Goal: Complete application form

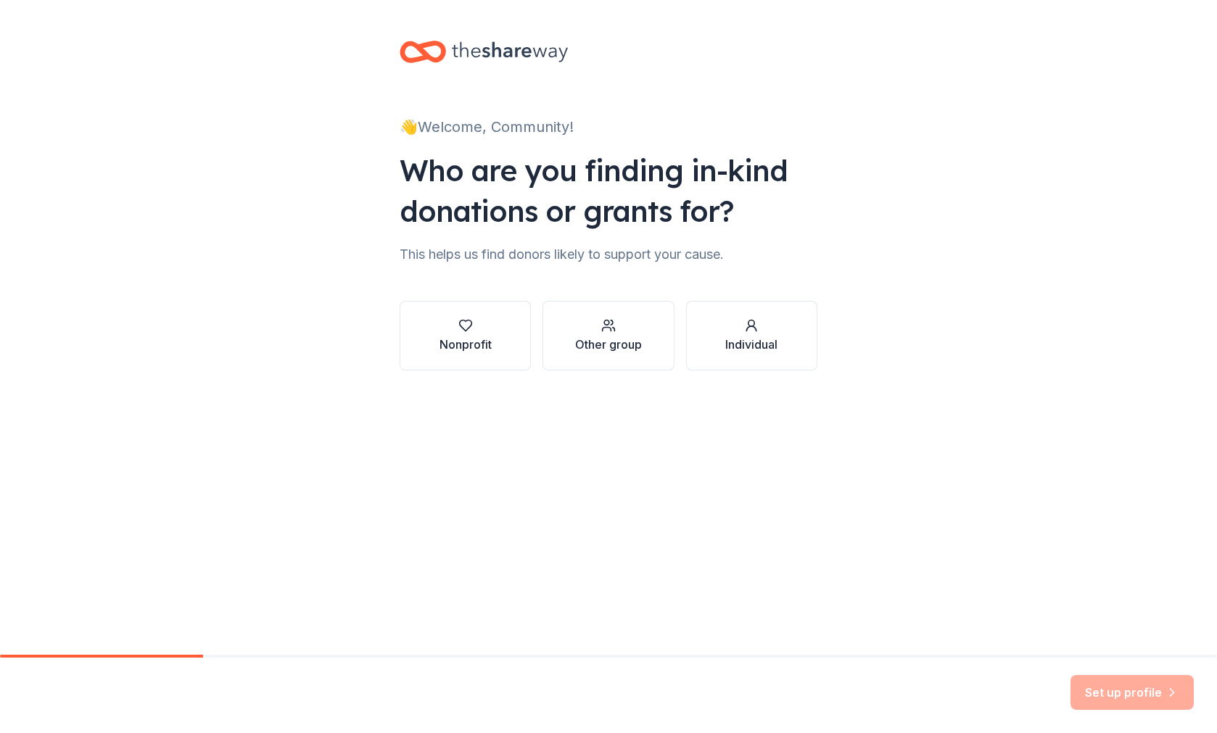
click at [477, 345] on div "Nonprofit" at bounding box center [466, 344] width 52 height 17
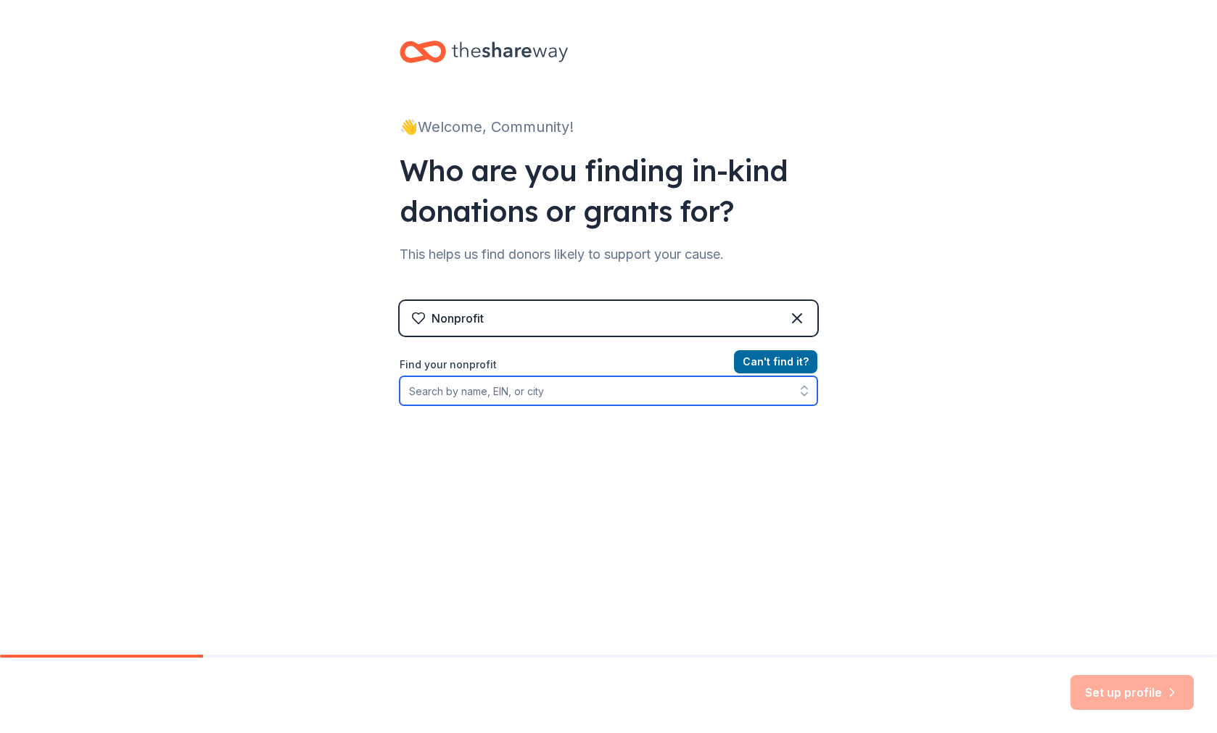
click at [529, 399] on input "Find your nonprofit" at bounding box center [609, 390] width 418 height 29
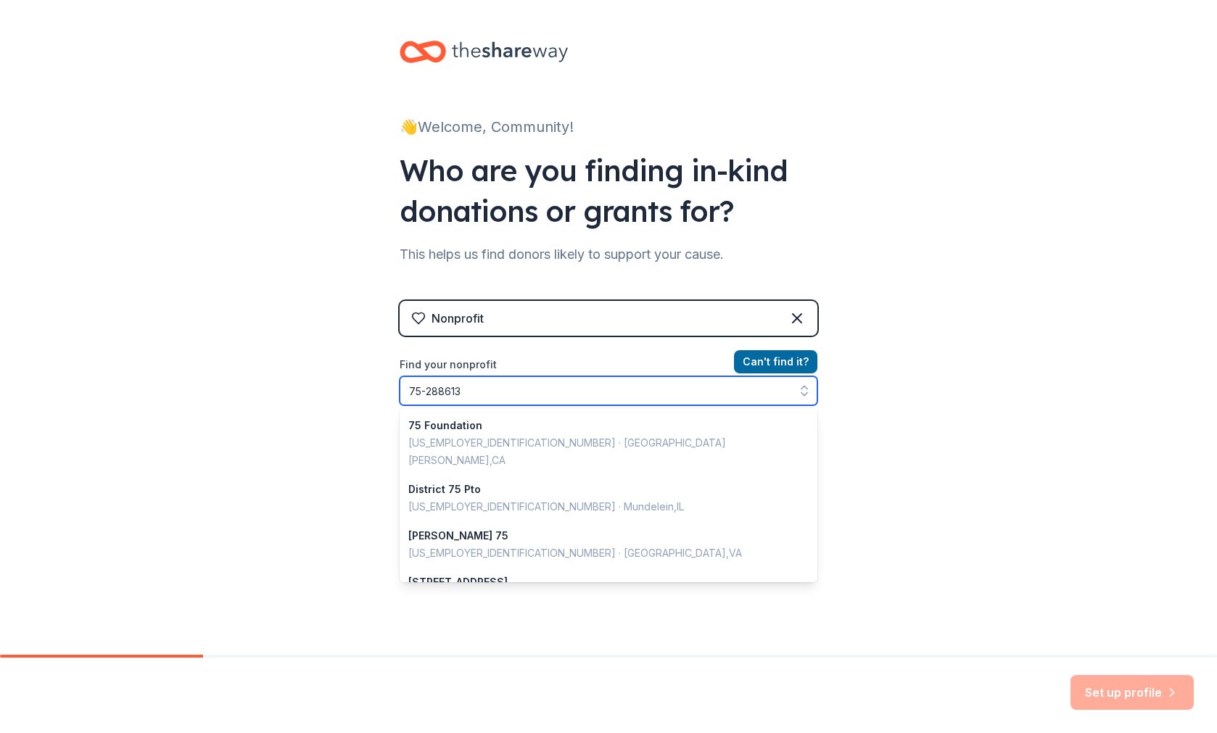
type input "[US_EMPLOYER_IDENTIFICATION_NUMBER]"
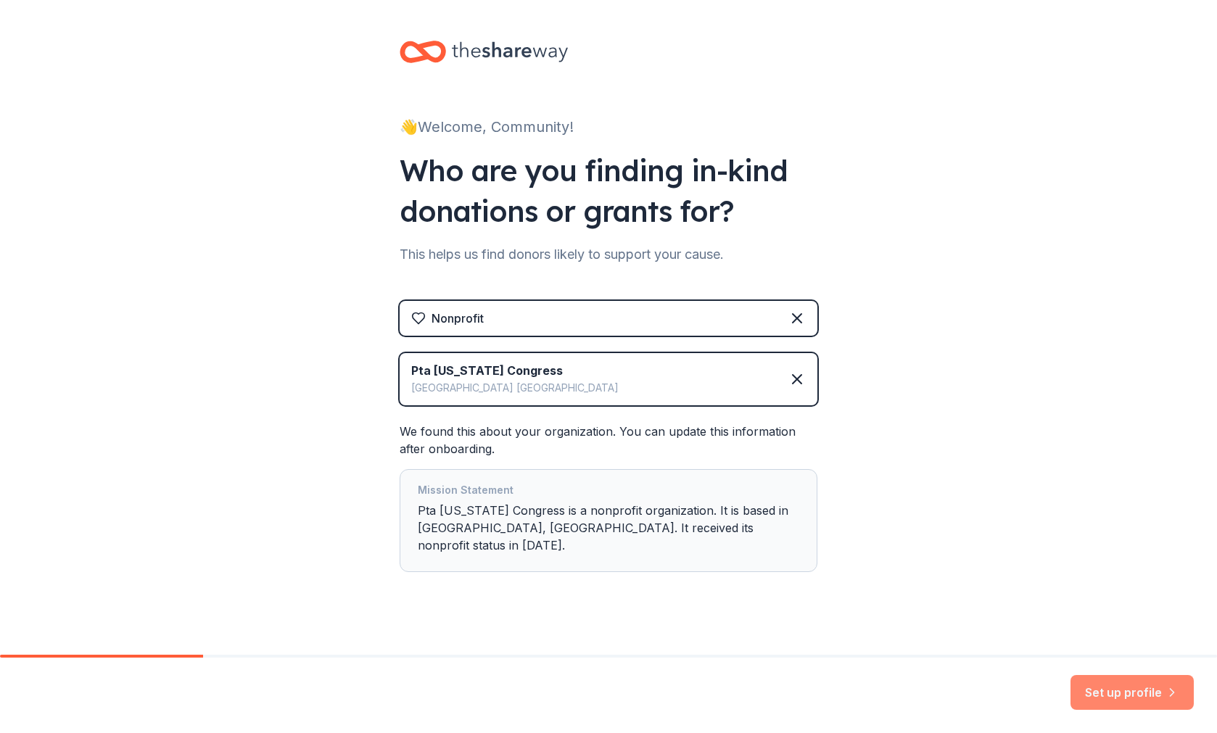
click at [1151, 691] on button "Set up profile" at bounding box center [1132, 692] width 123 height 35
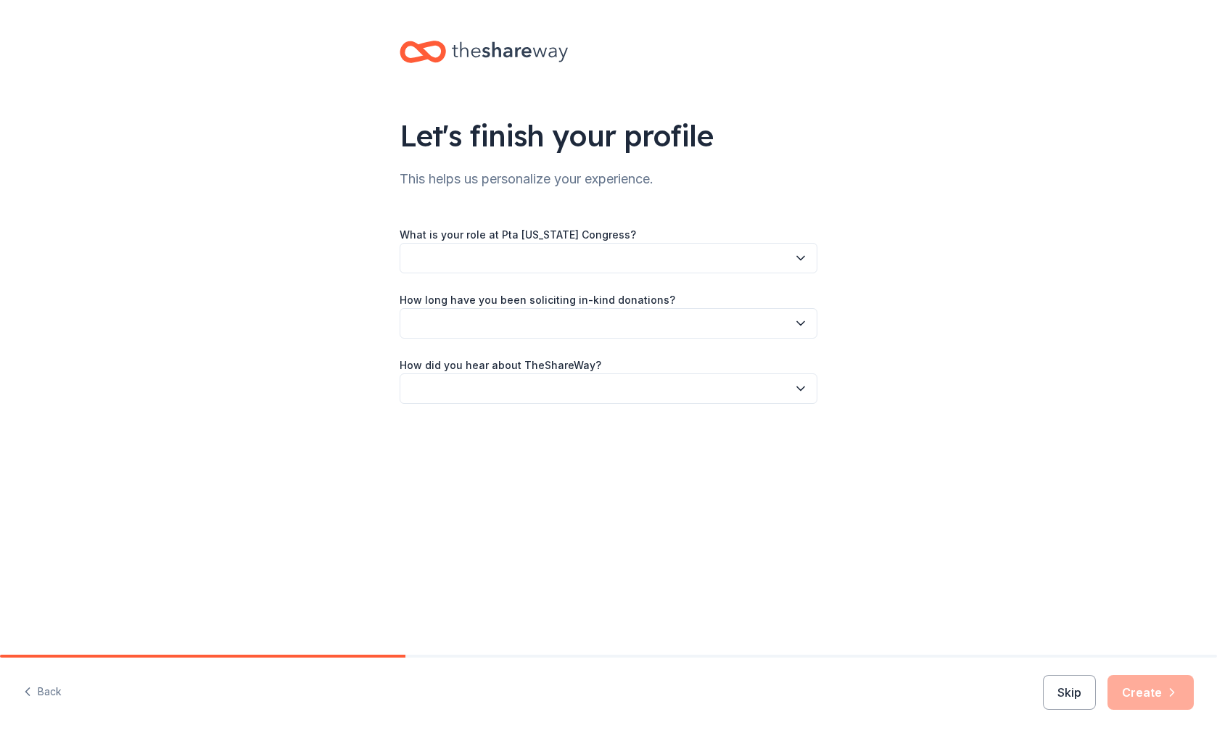
click at [772, 257] on button "button" at bounding box center [609, 258] width 418 height 30
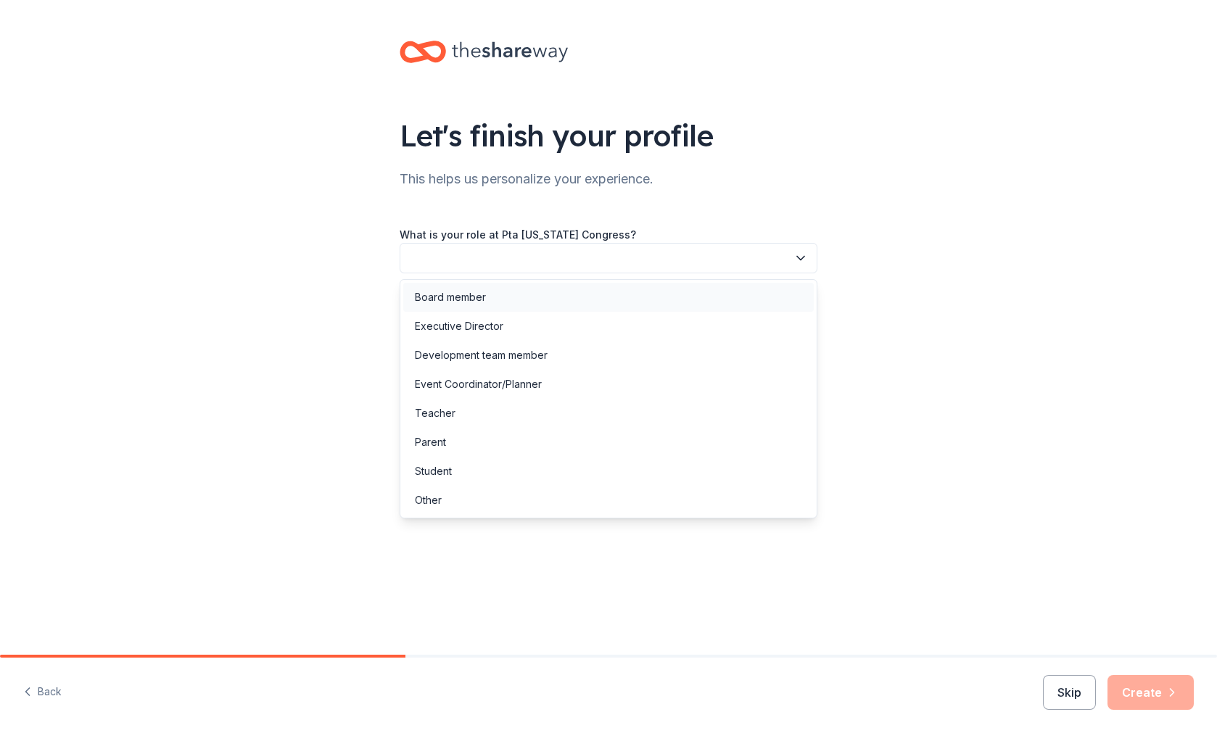
click at [584, 294] on div "Board member" at bounding box center [608, 297] width 411 height 29
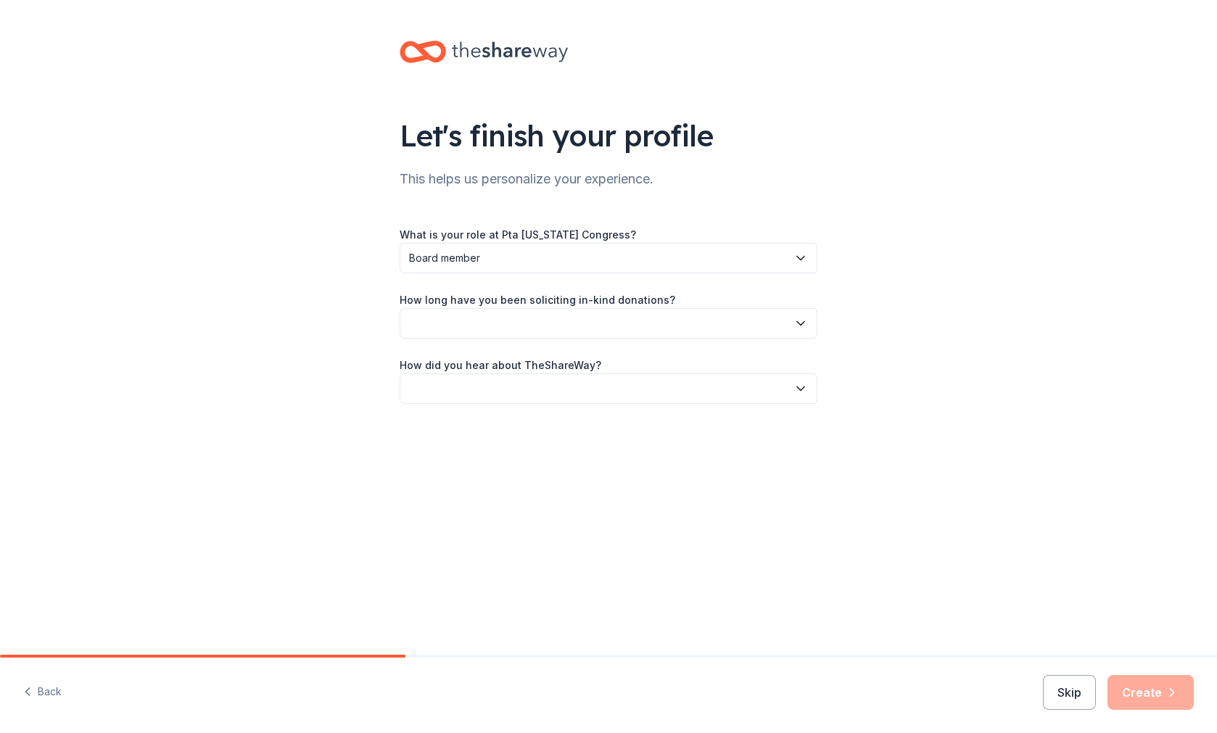
click at [574, 321] on button "button" at bounding box center [609, 323] width 418 height 30
click at [494, 384] on div "1 to 2 years" at bounding box center [608, 391] width 411 height 29
click at [514, 378] on button "button" at bounding box center [609, 389] width 418 height 30
click at [504, 462] on div "Online search" at bounding box center [608, 456] width 411 height 29
click at [1139, 696] on button "Create" at bounding box center [1151, 692] width 86 height 35
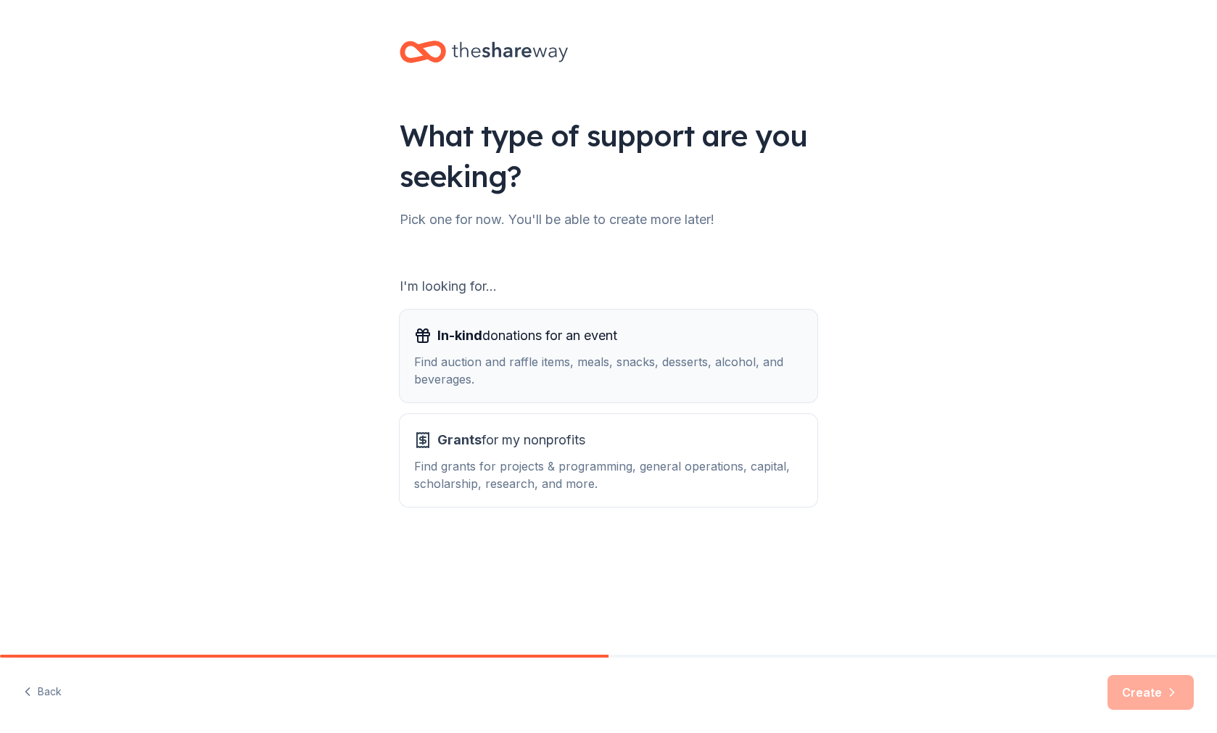
click at [727, 392] on button "In-kind donations for an event Find auction and raffle items, meals, snacks, de…" at bounding box center [609, 356] width 418 height 93
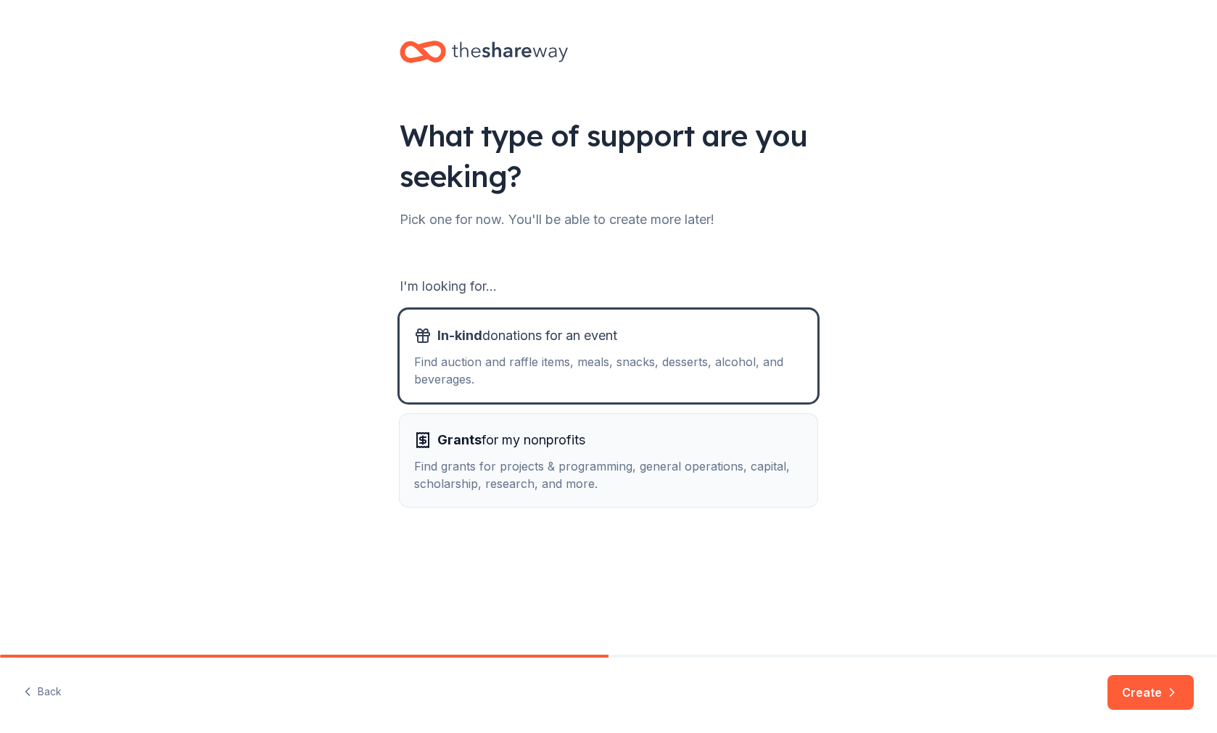
click at [736, 471] on div "Find grants for projects & programming, general operations, capital, scholarshi…" at bounding box center [608, 475] width 389 height 35
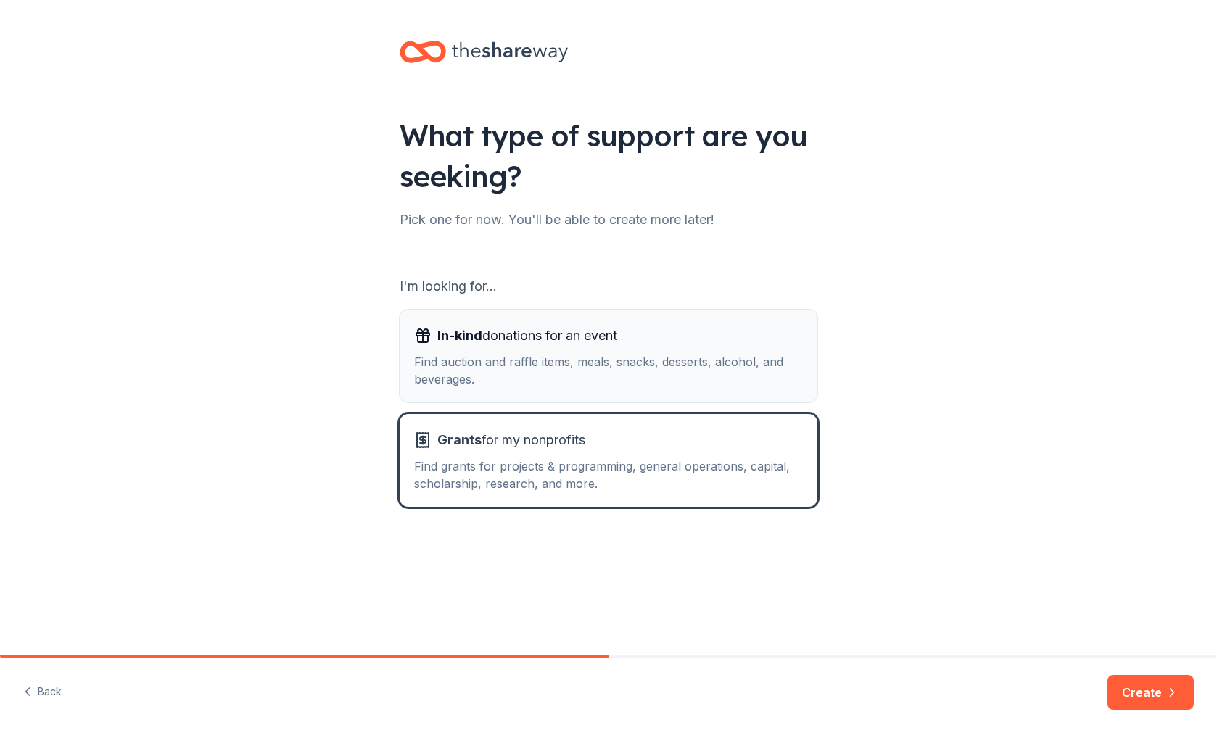
click at [728, 372] on div "Find auction and raffle items, meals, snacks, desserts, alcohol, and beverages." at bounding box center [608, 370] width 389 height 35
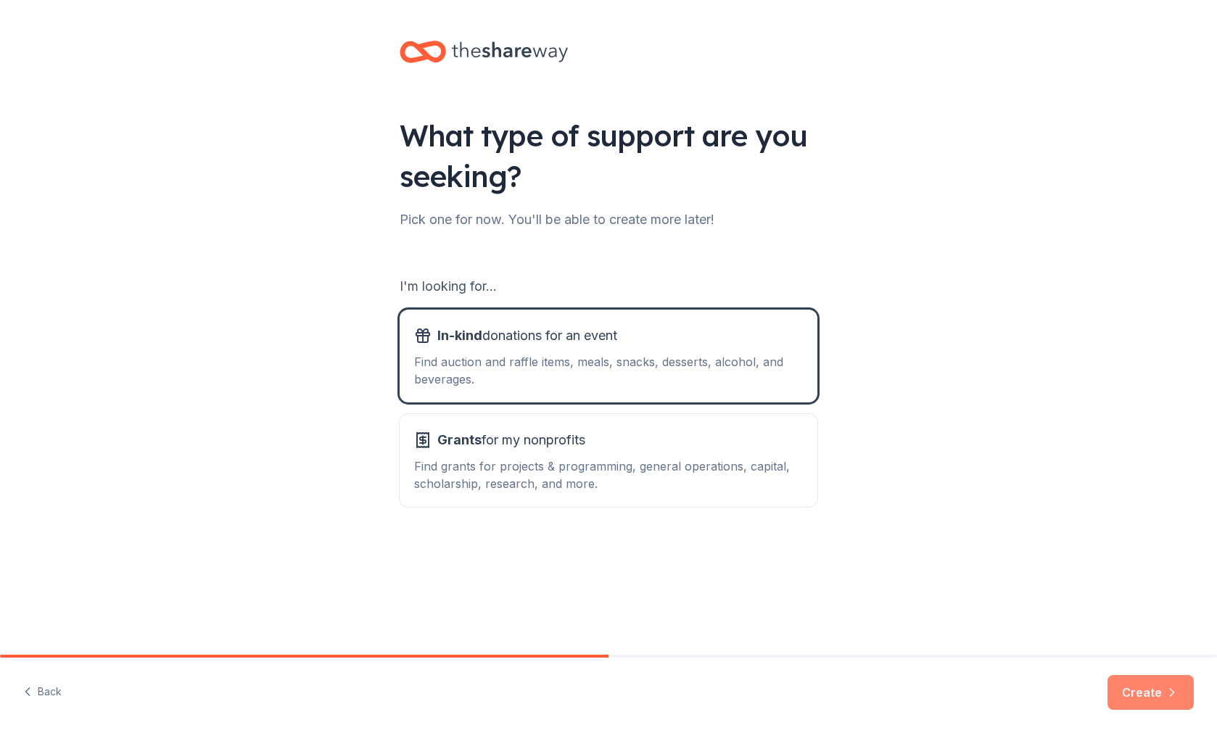
click at [1163, 696] on button "Create" at bounding box center [1151, 692] width 86 height 35
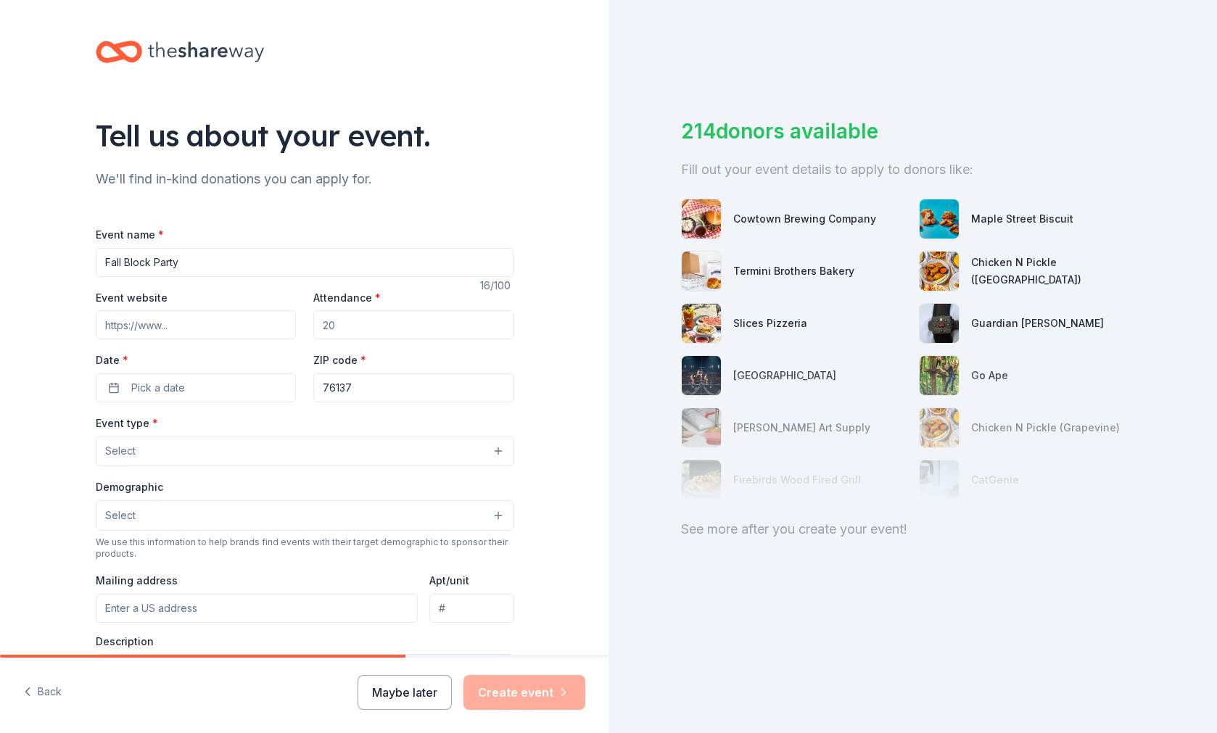
type input "Fall Block Party"
drag, startPoint x: 371, startPoint y: 329, endPoint x: 297, endPoint y: 320, distance: 74.5
click at [297, 320] on div "Event website Attendance * Date * Pick a date ZIP code * 76137" at bounding box center [305, 346] width 418 height 114
type input "1000"
drag, startPoint x: 357, startPoint y: 387, endPoint x: 331, endPoint y: 387, distance: 25.4
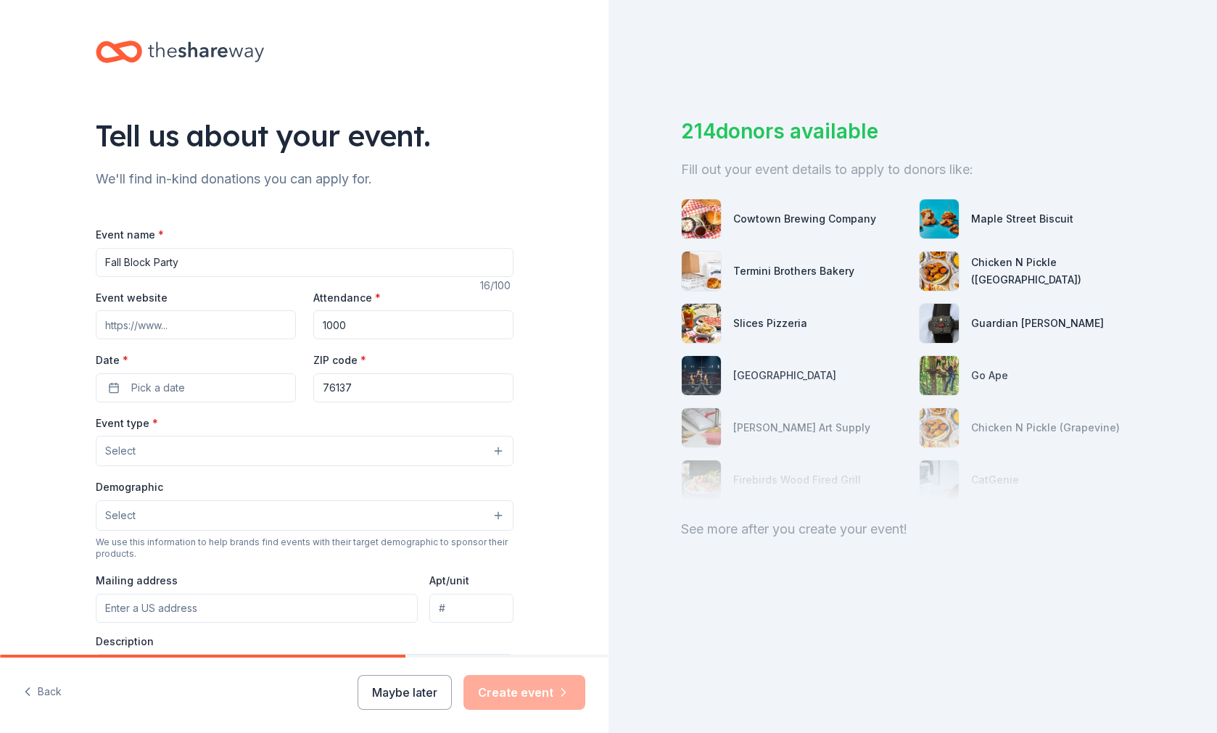
click at [274, 456] on button "Select" at bounding box center [305, 451] width 418 height 30
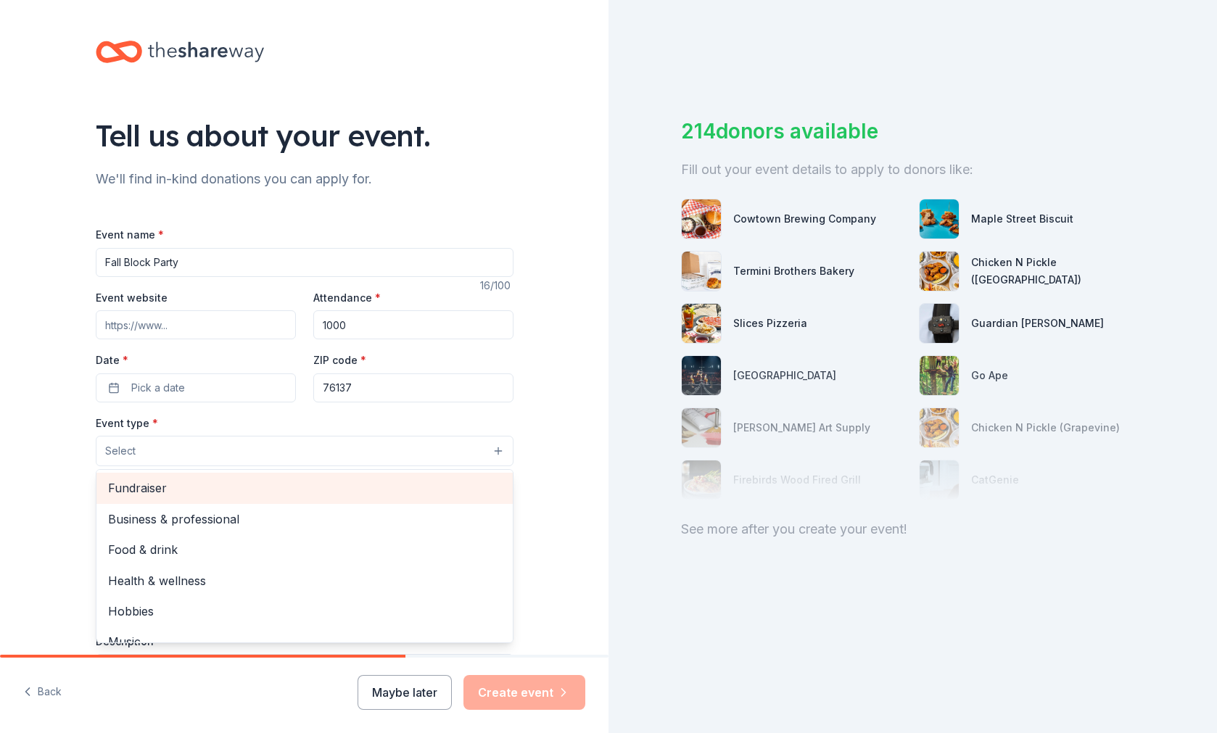
click at [258, 491] on span "Fundraiser" at bounding box center [304, 488] width 393 height 19
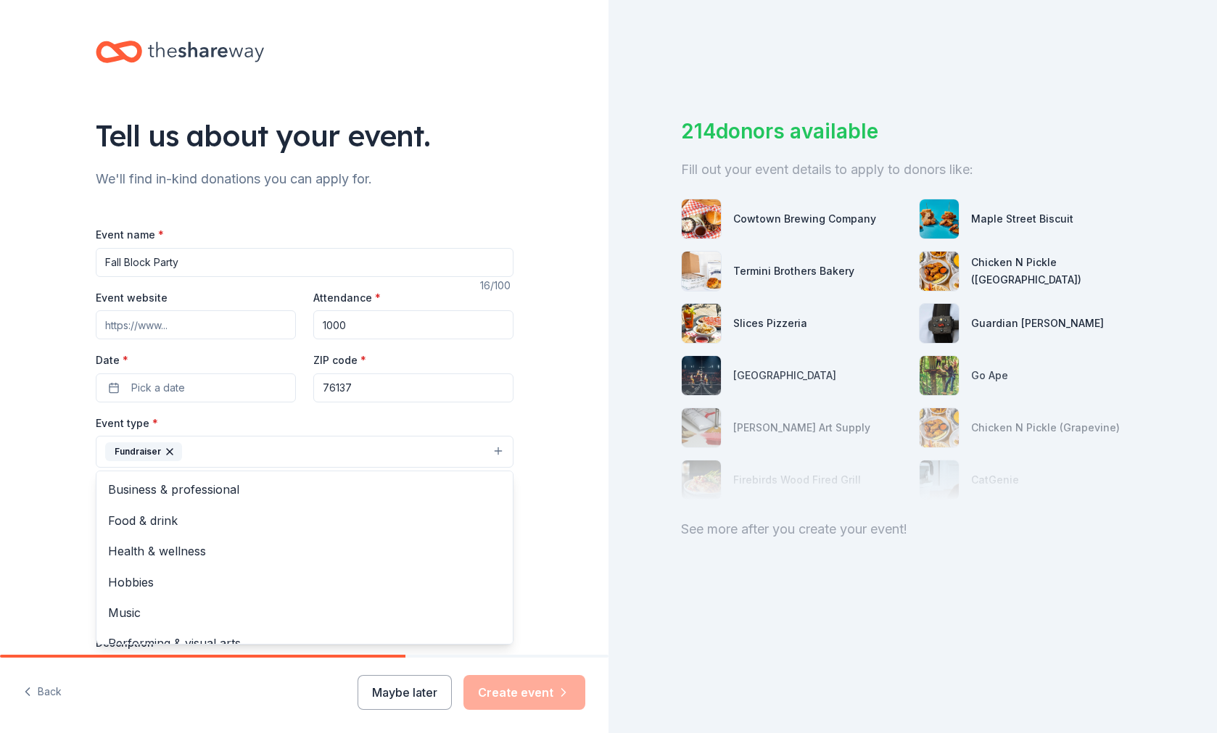
click at [543, 487] on div "Tell us about your event. We'll find in-kind donations you can apply for. Event…" at bounding box center [304, 483] width 609 height 967
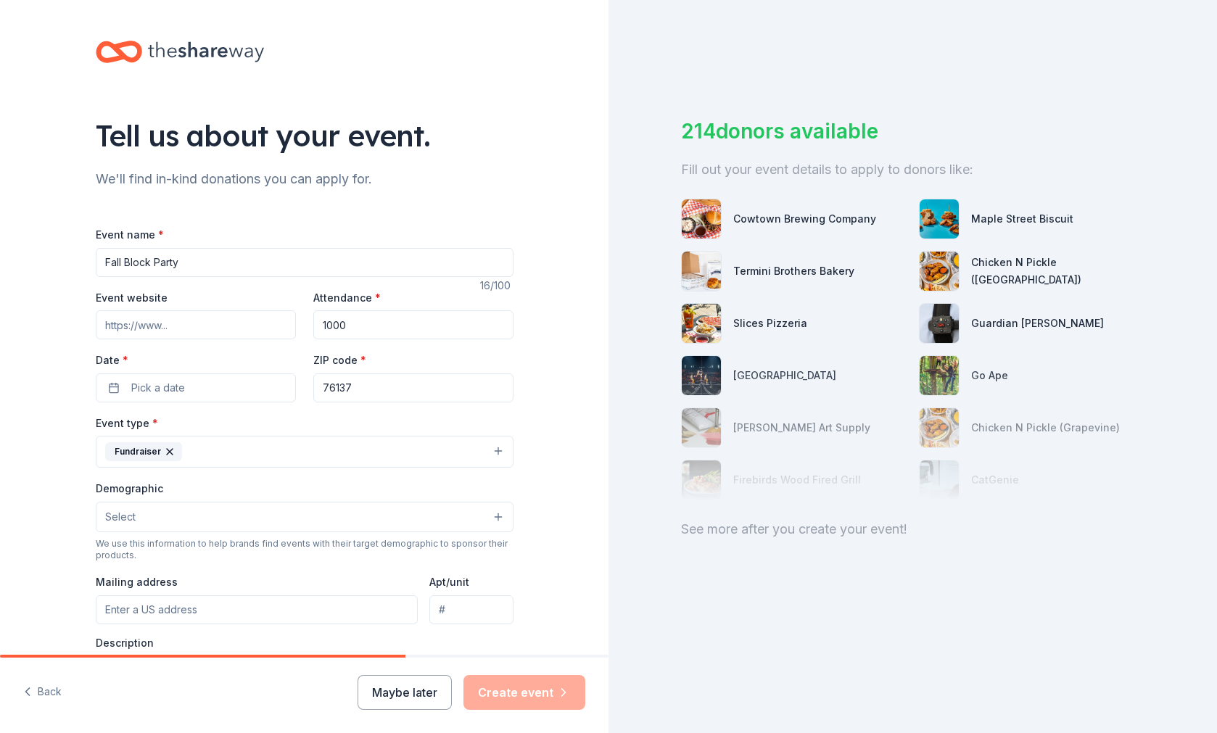
click at [440, 510] on button "Select" at bounding box center [305, 517] width 418 height 30
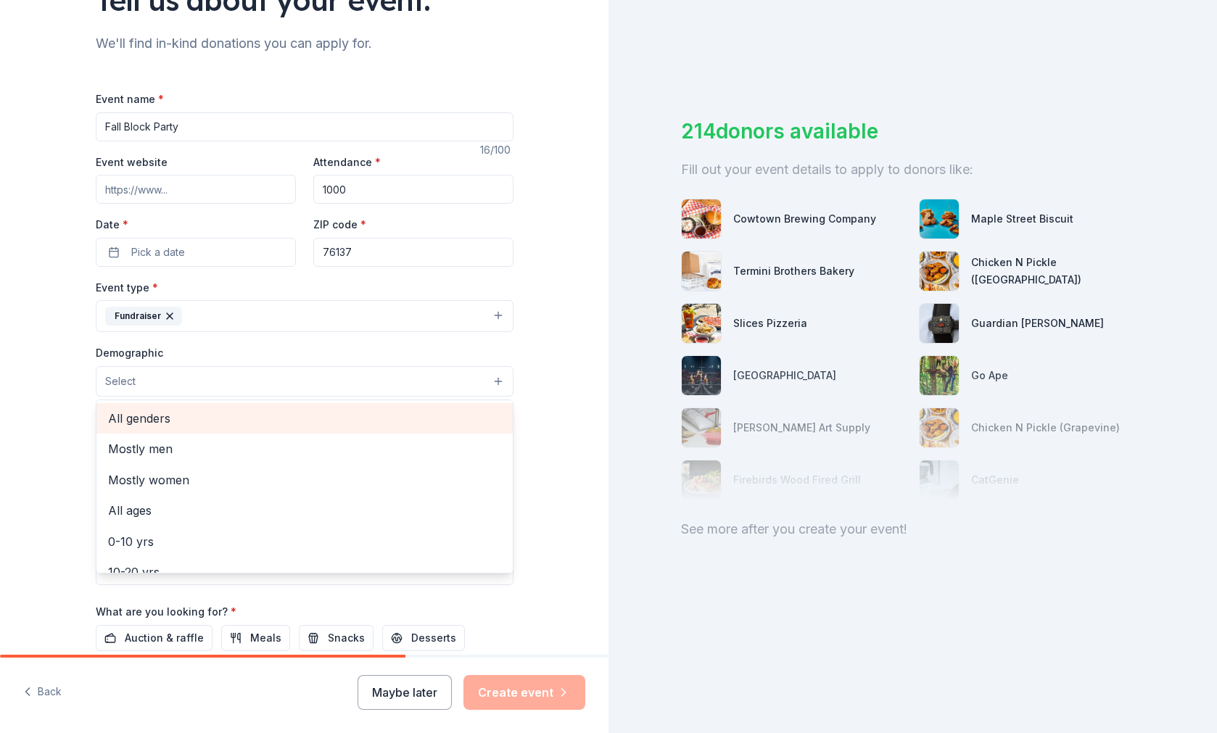
click at [347, 414] on span "All genders" at bounding box center [304, 418] width 393 height 19
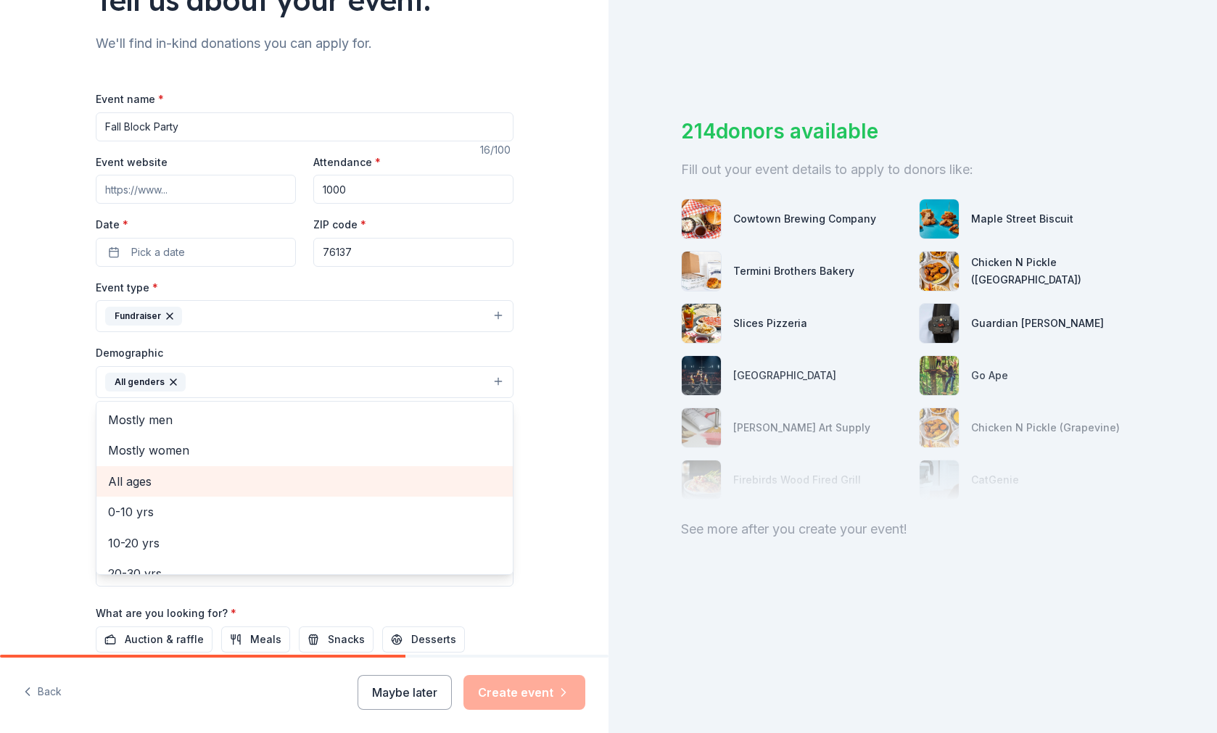
click at [299, 479] on span "All ages" at bounding box center [304, 481] width 393 height 19
click at [209, 486] on span "0-10 yrs" at bounding box center [304, 481] width 393 height 19
click at [173, 485] on span "10-20 yrs" at bounding box center [304, 481] width 393 height 19
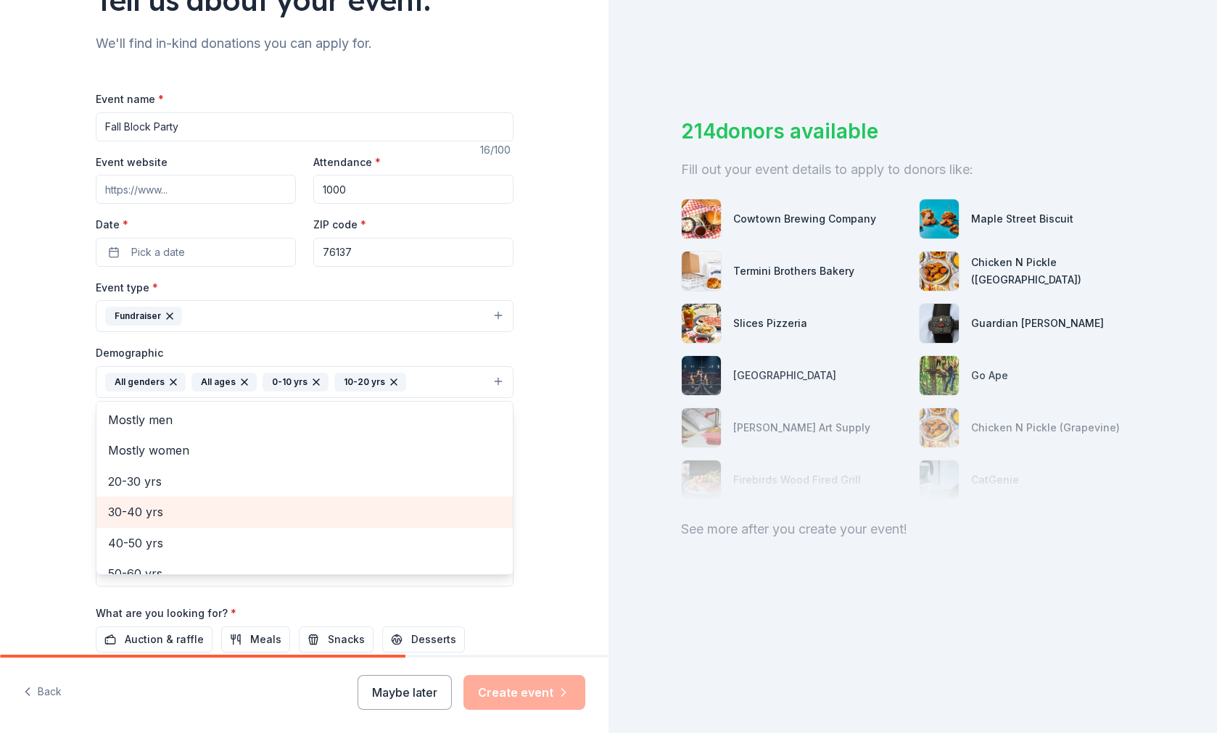
click at [168, 520] on div "30-40 yrs" at bounding box center [304, 512] width 416 height 30
click at [158, 514] on span "40-50 yrs" at bounding box center [304, 512] width 393 height 19
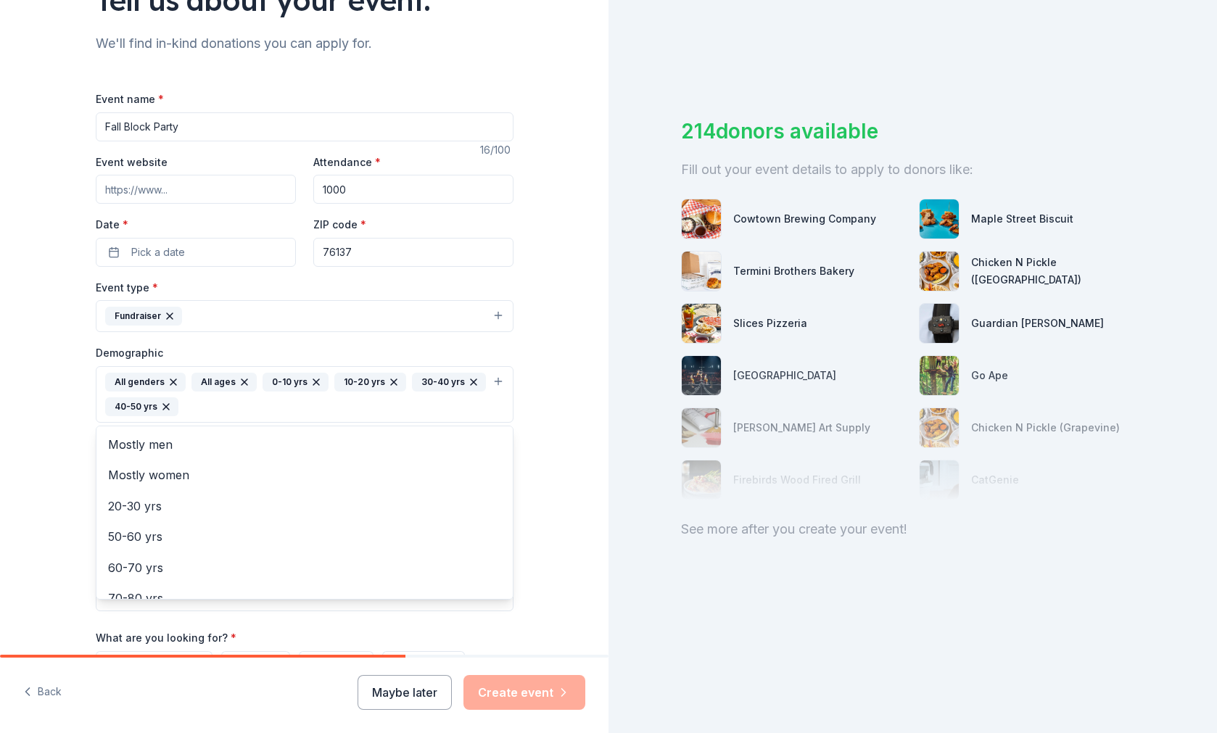
click at [559, 471] on div "Tell us about your event. We'll find in-kind donations you can apply for. Event…" at bounding box center [304, 360] width 609 height 993
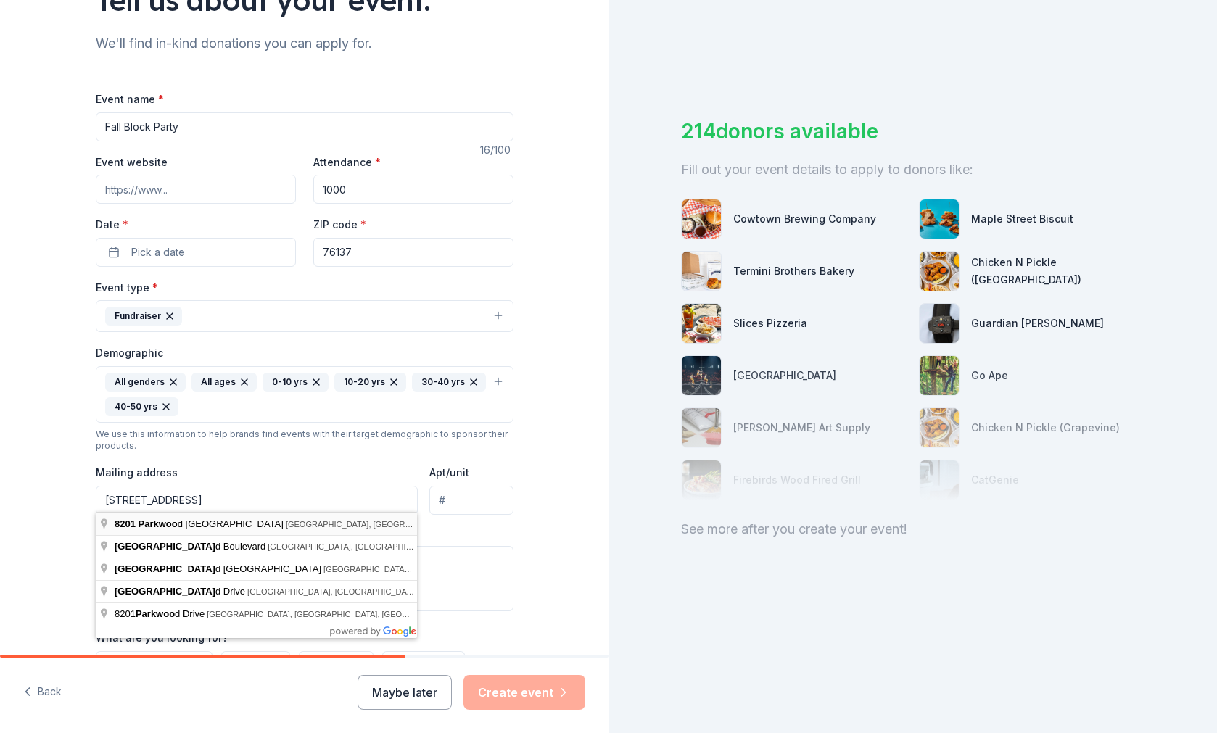
type input "8201 Parkwood Hill Boulevard, Fort Worth, TX, 76137"
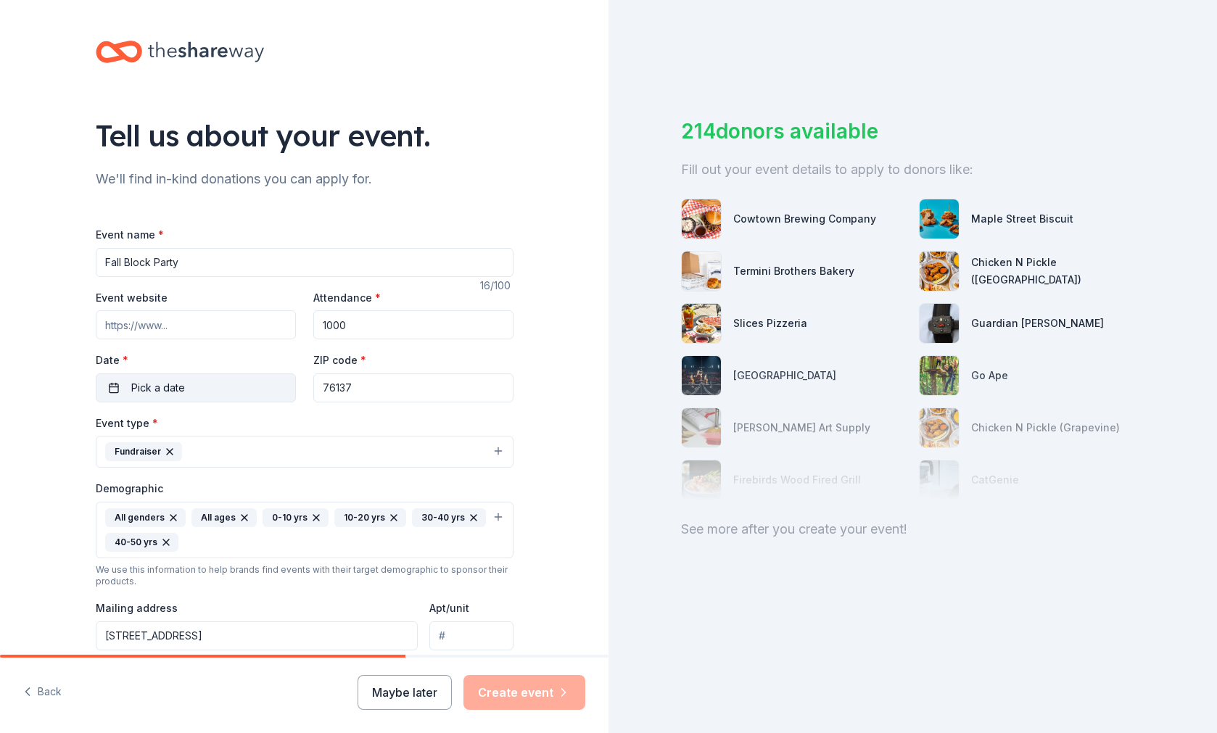
click at [228, 386] on button "Pick a date" at bounding box center [196, 388] width 200 height 29
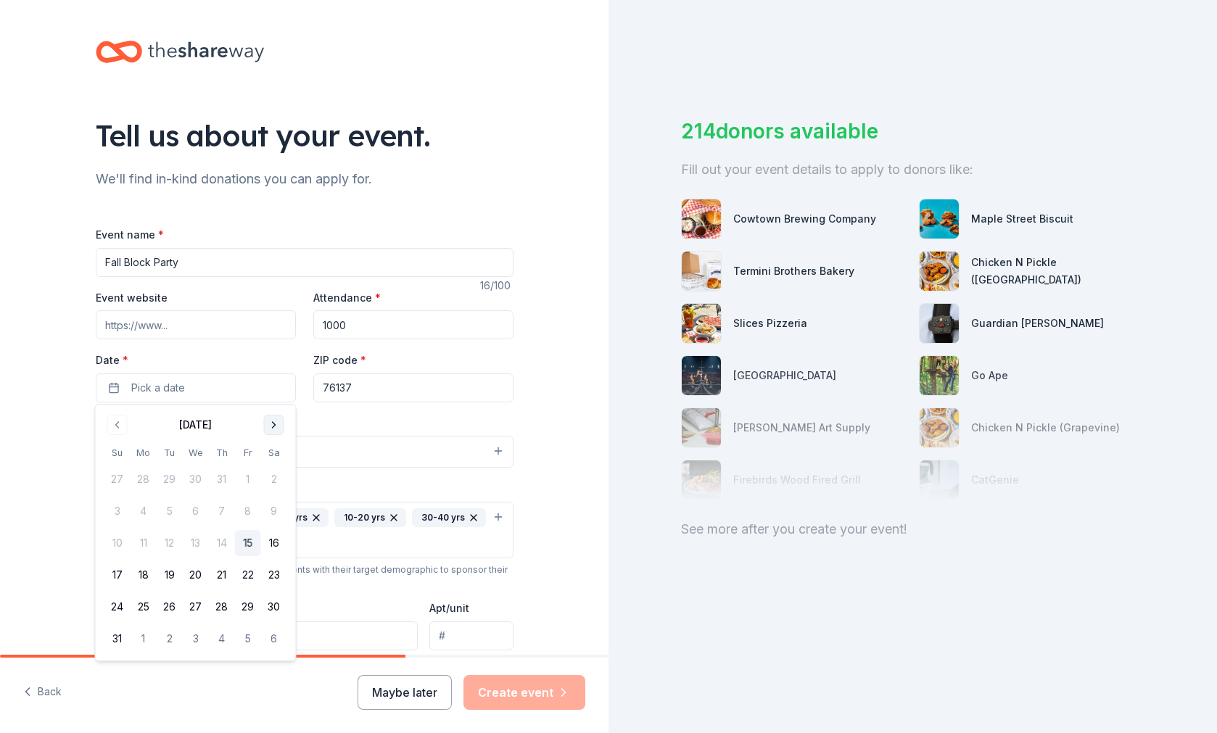
click at [271, 427] on button "Go to next month" at bounding box center [274, 425] width 20 height 20
click at [279, 566] on button "25" at bounding box center [274, 575] width 26 height 26
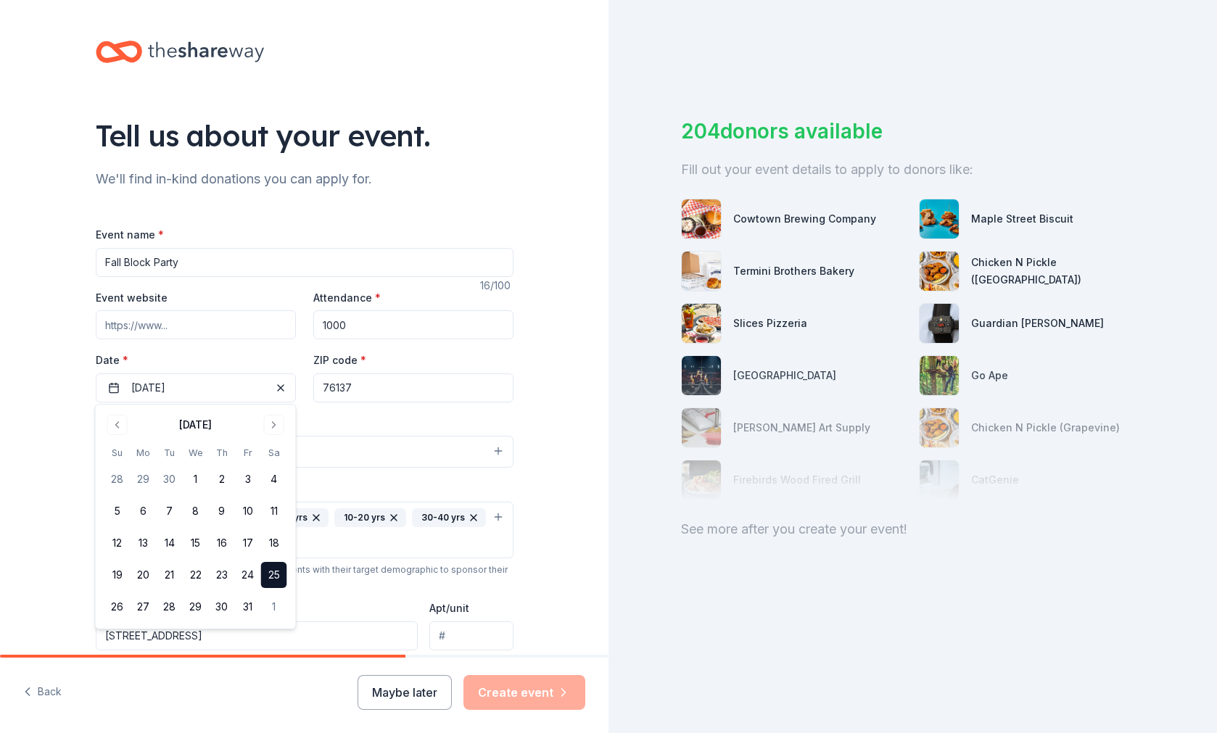
click at [362, 308] on div "Attendance * 1000" at bounding box center [413, 314] width 200 height 51
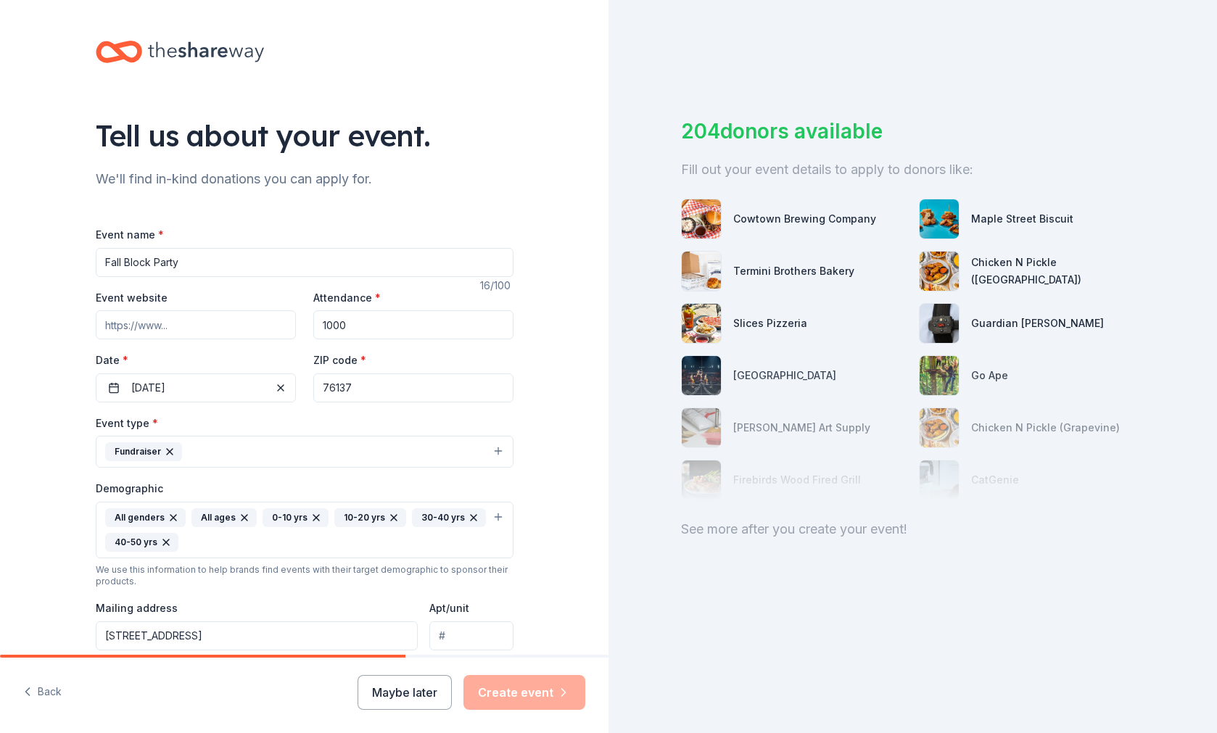
drag, startPoint x: 350, startPoint y: 326, endPoint x: 328, endPoint y: 326, distance: 22.5
click at [328, 326] on input "1000" at bounding box center [413, 324] width 200 height 29
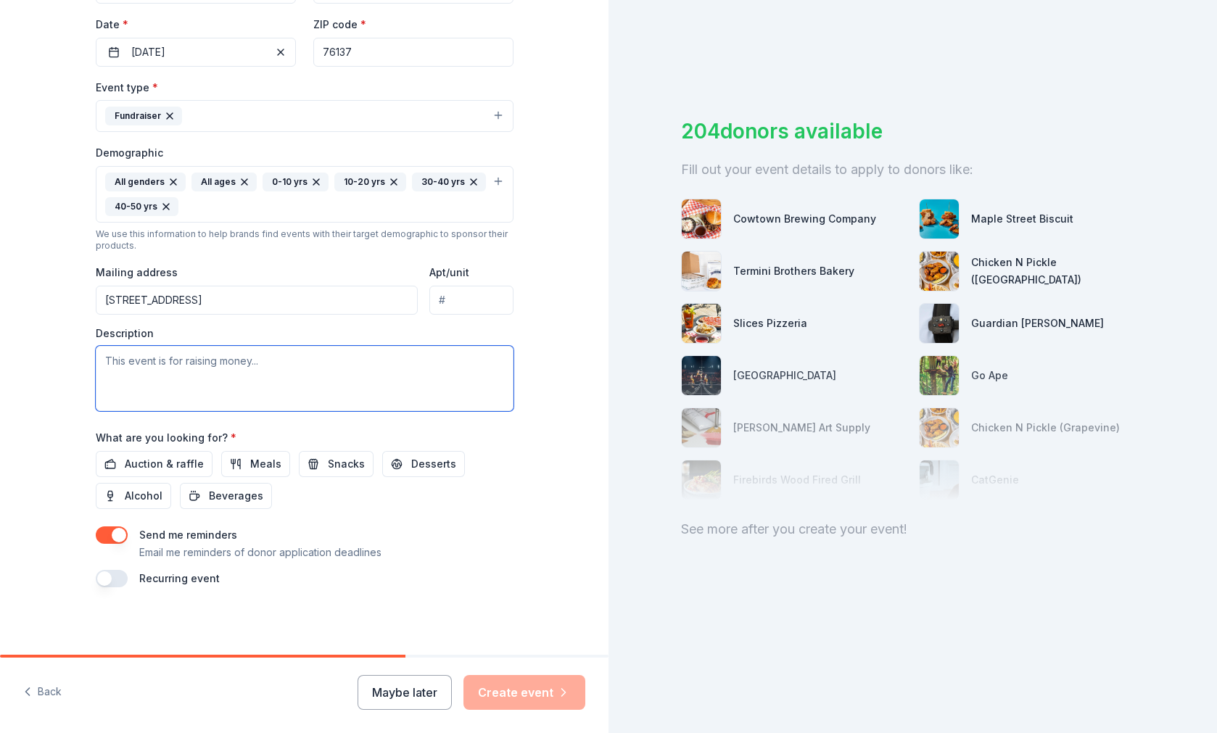
click at [346, 364] on textarea at bounding box center [305, 378] width 418 height 65
drag, startPoint x: 122, startPoint y: 358, endPoint x: 154, endPoint y: 354, distance: 32.9
click at [122, 359] on textarea "the Parkwood Hill PTA" at bounding box center [305, 379] width 418 height 65
drag, startPoint x: 223, startPoint y: 356, endPoint x: 80, endPoint y: 353, distance: 143.6
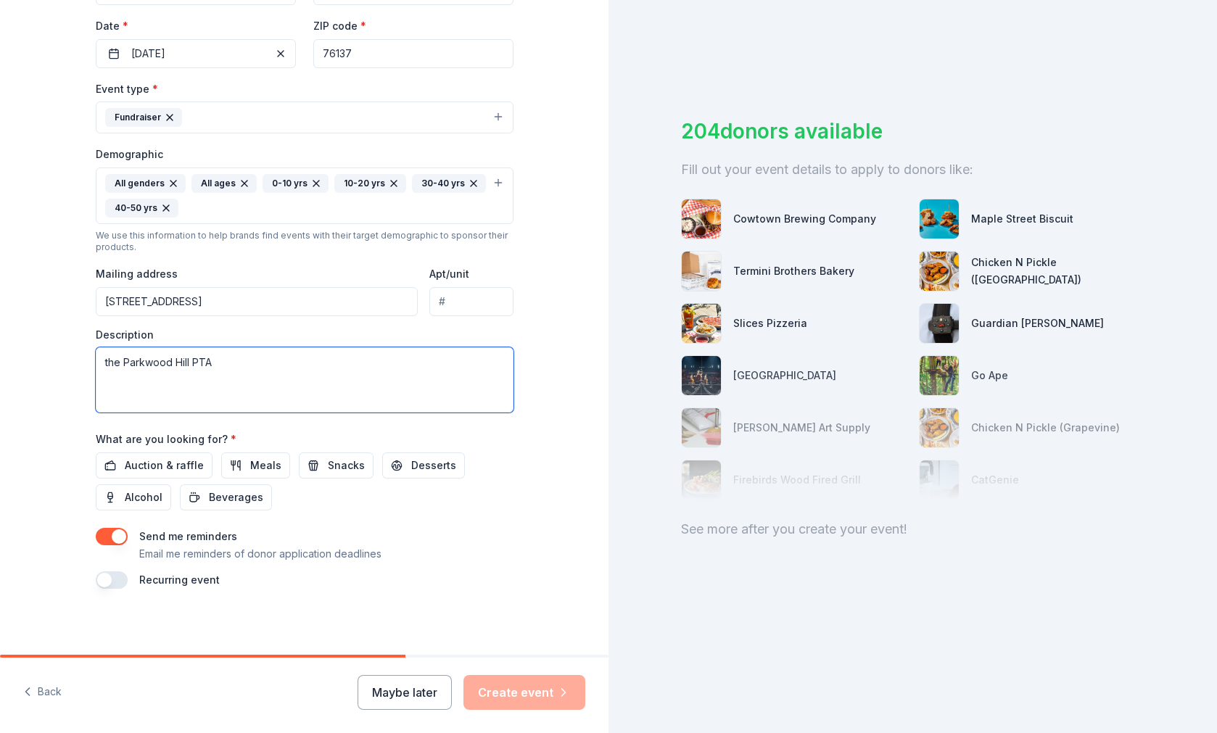
click at [80, 353] on div "Tell us about your event. We'll find in-kind donations you can apply for. Event…" at bounding box center [305, 162] width 464 height 993
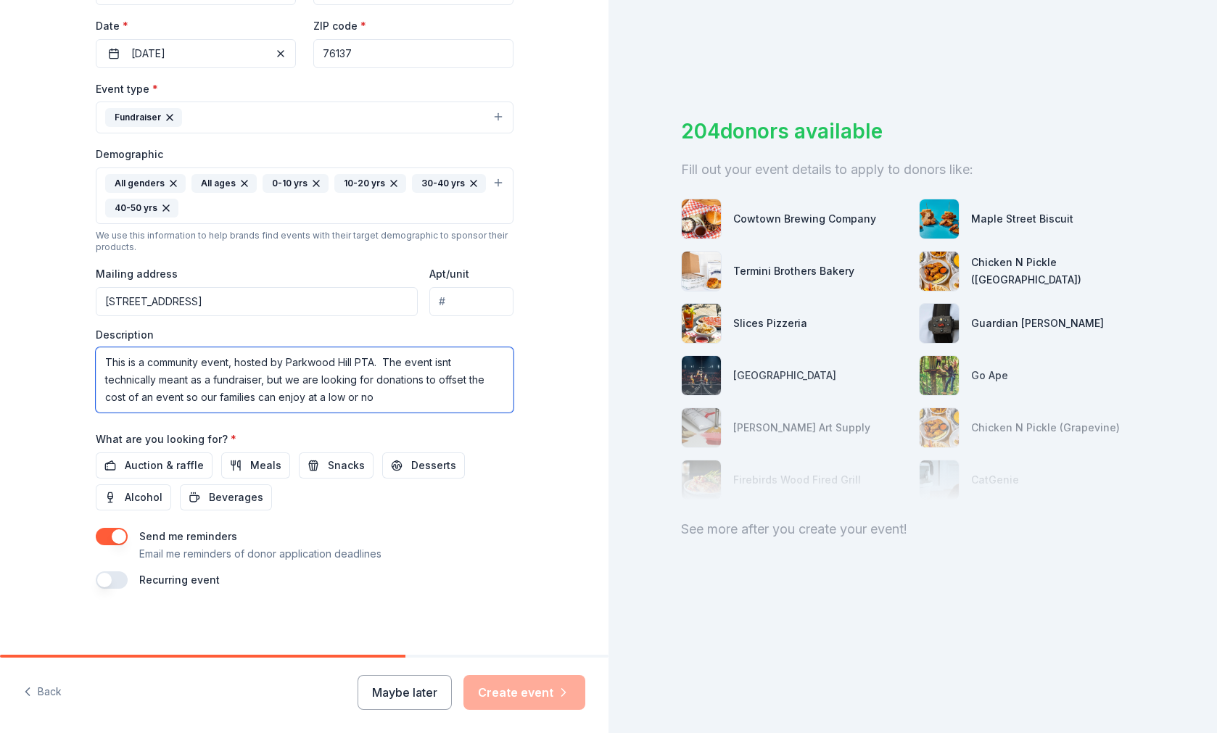
click at [412, 393] on textarea "This is a community event, hosted by Parkwood Hill PTA. The event isnt technica…" at bounding box center [305, 379] width 418 height 65
drag, startPoint x: 408, startPoint y: 394, endPoint x: 385, endPoint y: 360, distance: 40.8
click at [385, 360] on textarea "This is a community event, hosted by Parkwood Hill PTA. The event isnt technica…" at bounding box center [305, 379] width 418 height 65
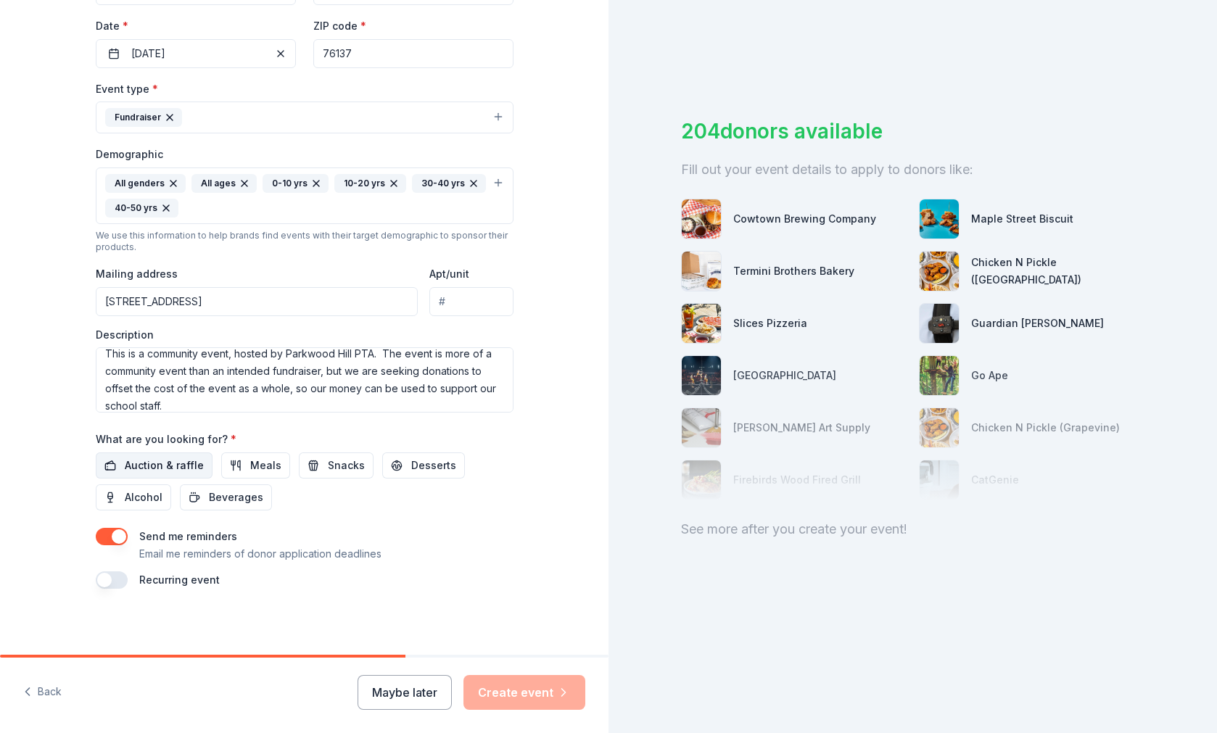
click at [172, 457] on span "Auction & raffle" at bounding box center [164, 465] width 79 height 17
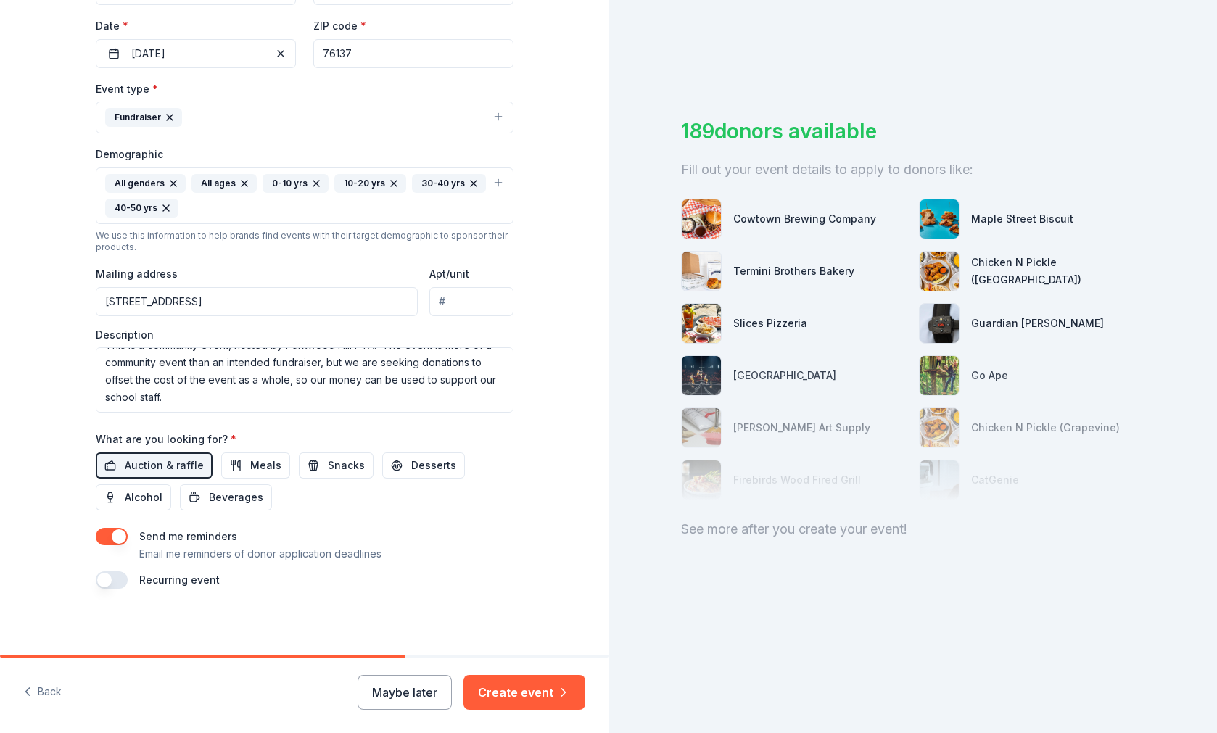
scroll to position [0, 0]
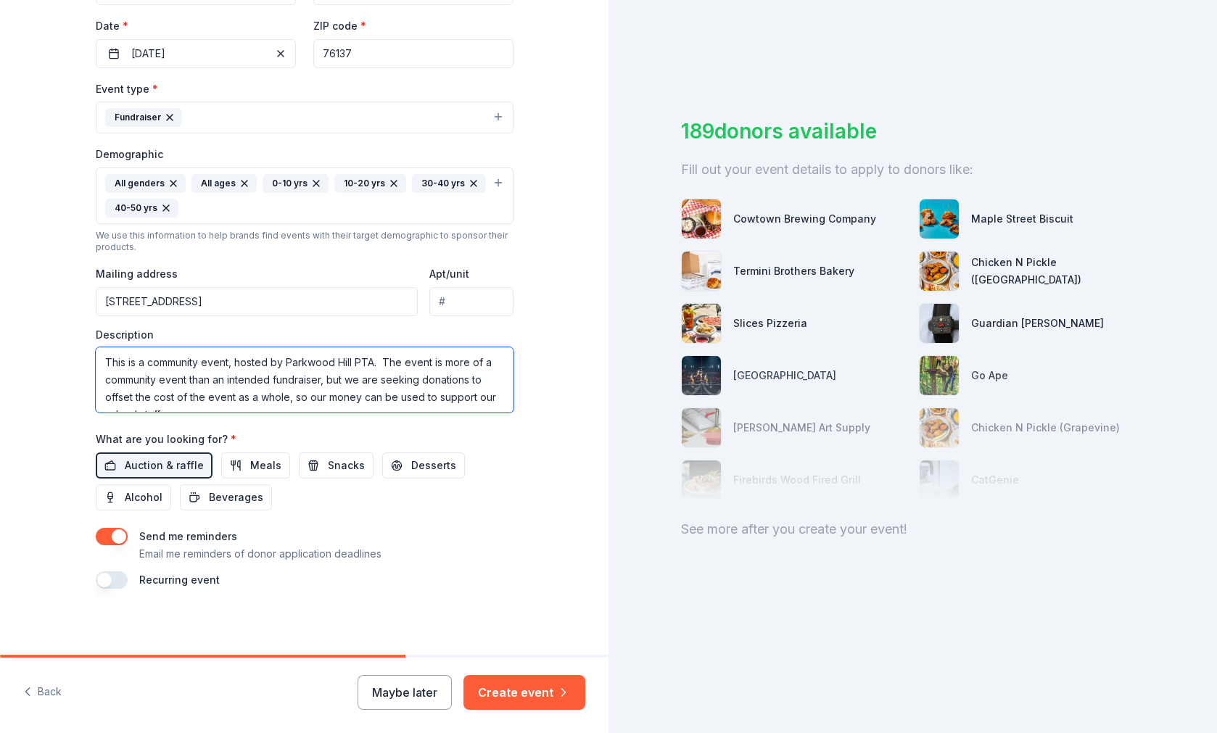
drag, startPoint x: 374, startPoint y: 361, endPoint x: 382, endPoint y: 364, distance: 8.5
click at [374, 361] on textarea "This is a community event, hosted by Parkwood Hill PTA. The event is more of a …" at bounding box center [305, 379] width 418 height 65
drag, startPoint x: 498, startPoint y: 374, endPoint x: 450, endPoint y: 373, distance: 47.9
click at [450, 373] on textarea "This is a community event, hosted by Parkwood Hill PTA, open to all families in…" at bounding box center [305, 379] width 418 height 65
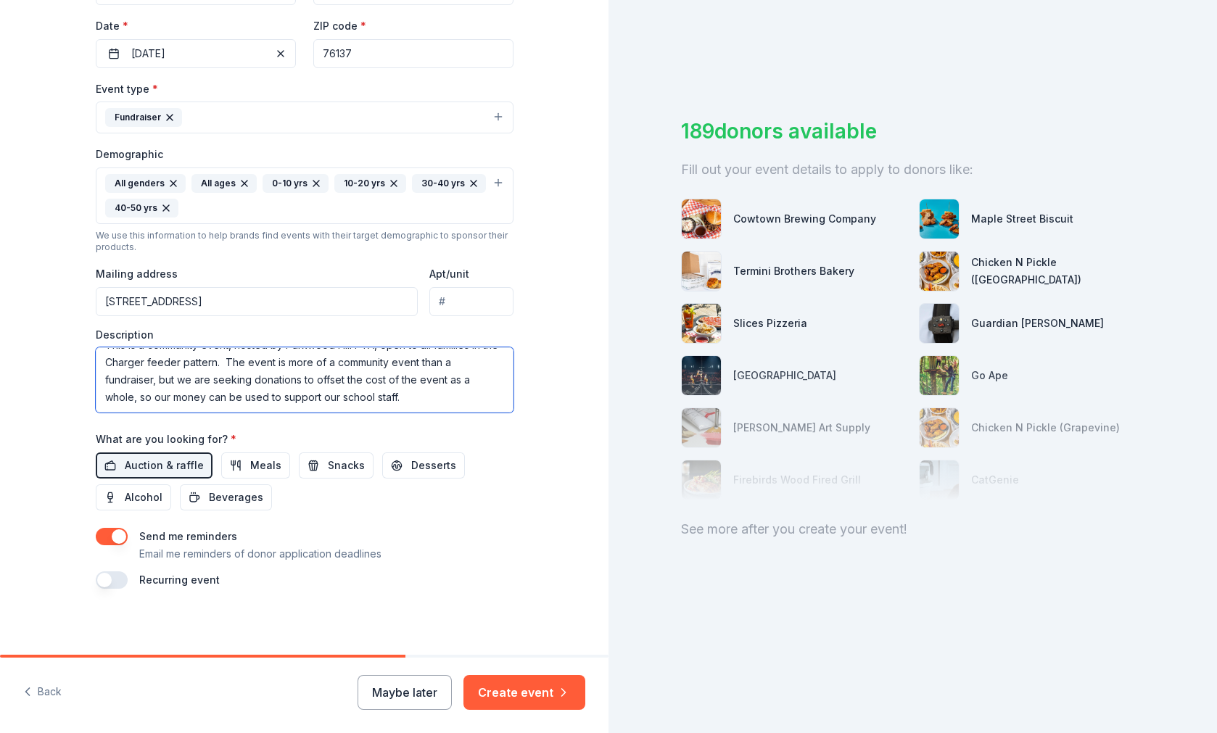
scroll to position [17, 0]
click at [395, 385] on textarea "This is a community event, hosted by Parkwood Hill PTA, open to all families in…" at bounding box center [305, 379] width 418 height 65
drag, startPoint x: 444, startPoint y: 379, endPoint x: 389, endPoint y: 377, distance: 55.1
click at [392, 377] on textarea "This is a community event, hosted by Parkwood Hill PTA, open to all families in…" at bounding box center [305, 379] width 418 height 65
drag, startPoint x: 463, startPoint y: 378, endPoint x: 432, endPoint y: 377, distance: 31.2
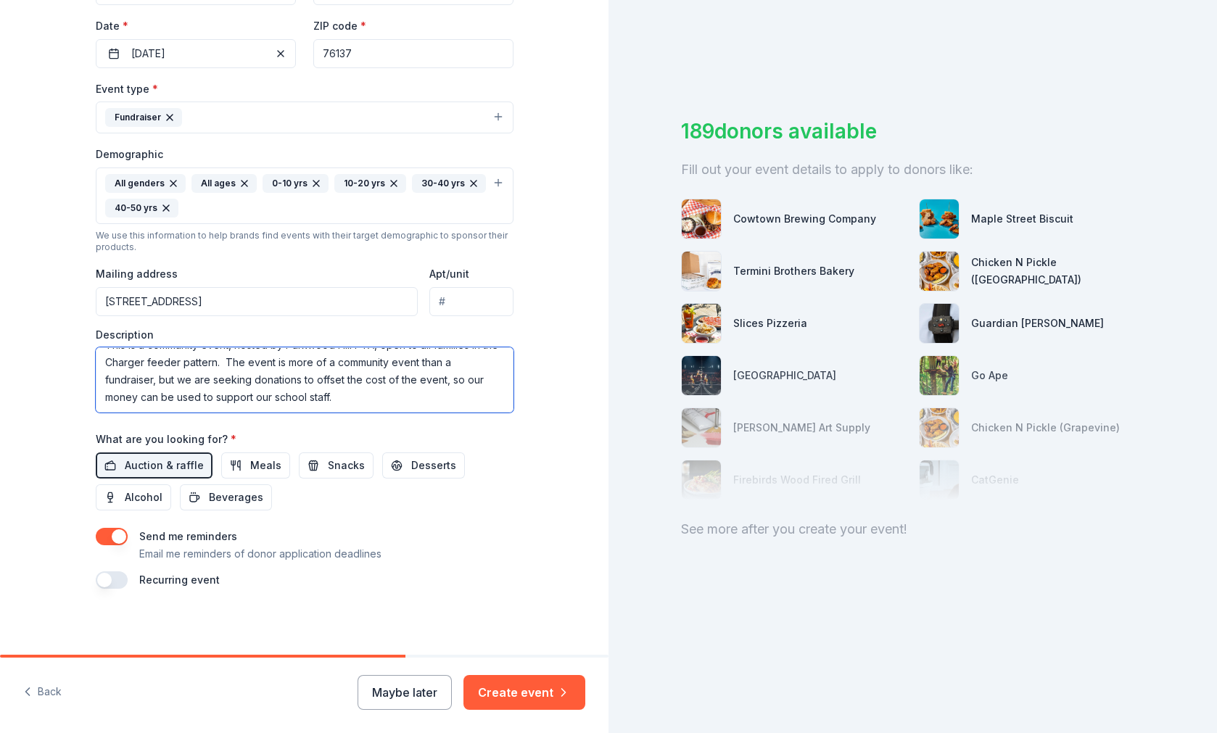
click at [432, 378] on textarea "This is a community event, hosted by Parkwood Hill PTA, open to all families in…" at bounding box center [305, 379] width 418 height 65
click at [300, 399] on textarea "This is a community event, hosted by Parkwood Hill PTA, open to all families in…" at bounding box center [305, 379] width 418 height 65
drag, startPoint x: 287, startPoint y: 396, endPoint x: 99, endPoint y: 397, distance: 187.9
click at [97, 397] on textarea "This is a community event, hosted by Parkwood Hill PTA, open to all families in…" at bounding box center [305, 379] width 418 height 65
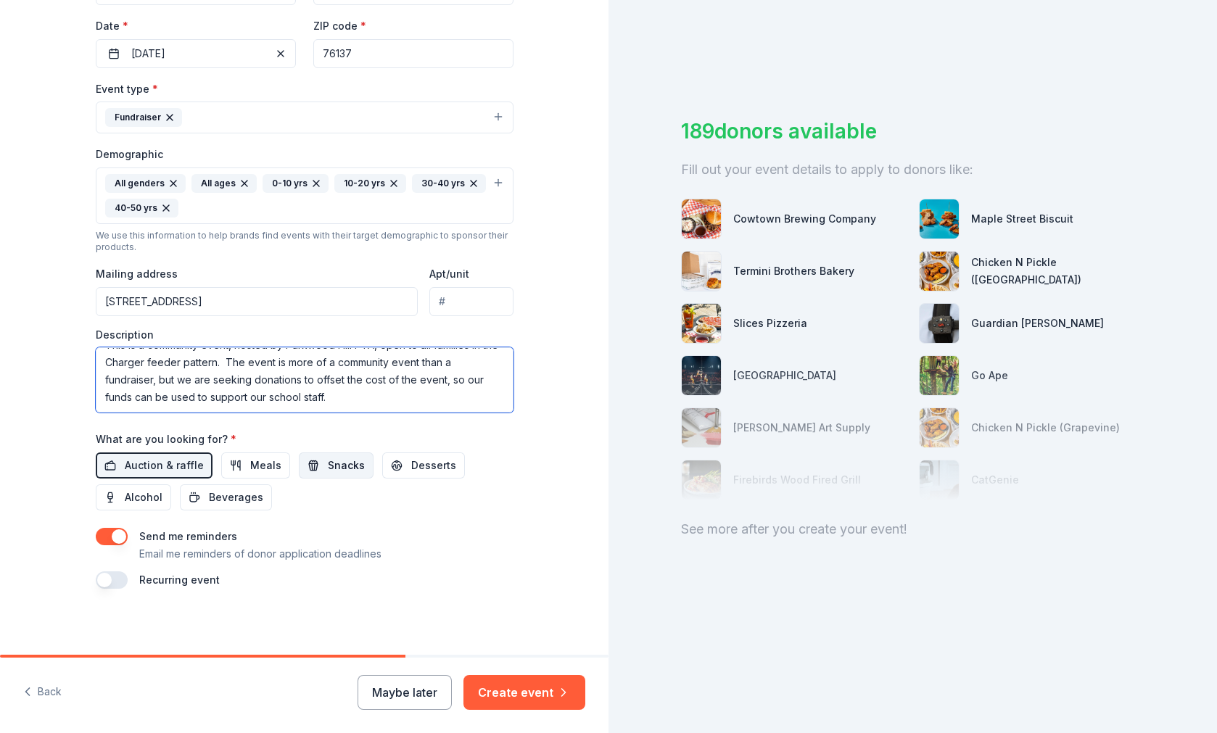
type textarea "This is a community event, hosted by Parkwood Hill PTA, open to all families in…"
click at [331, 469] on span "Snacks" at bounding box center [346, 465] width 37 height 17
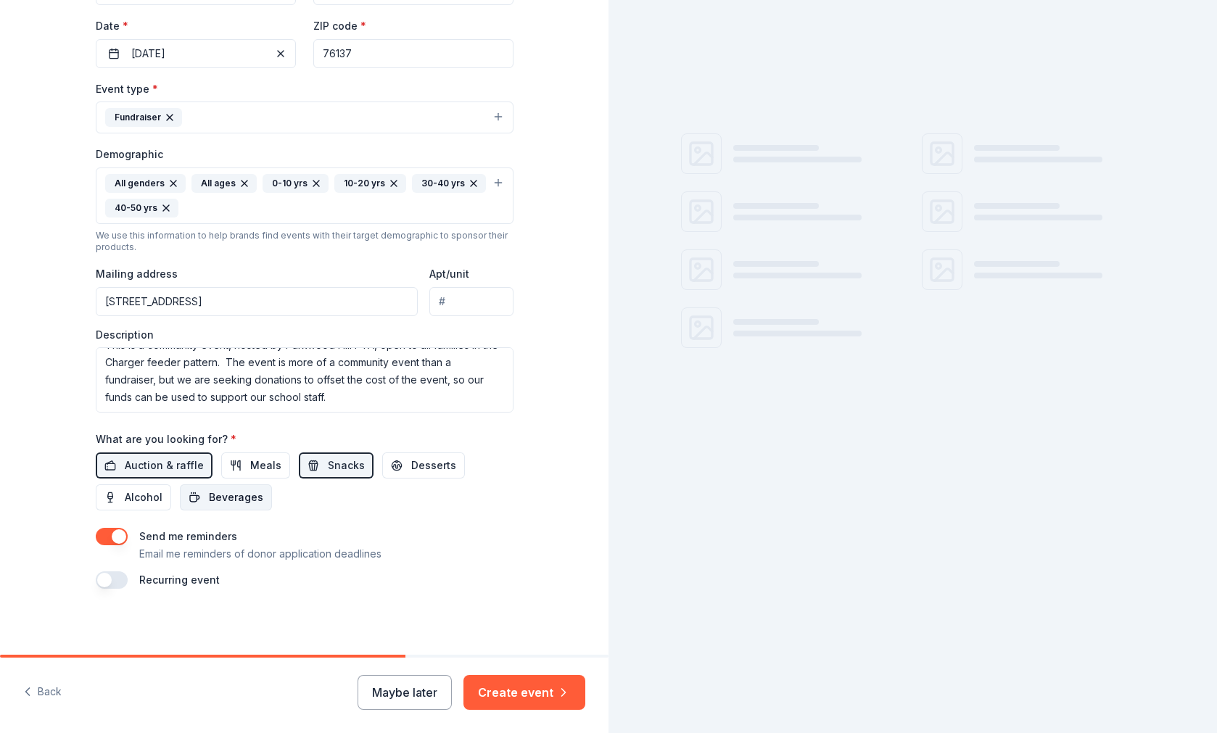
click at [254, 490] on span "Beverages" at bounding box center [236, 497] width 54 height 17
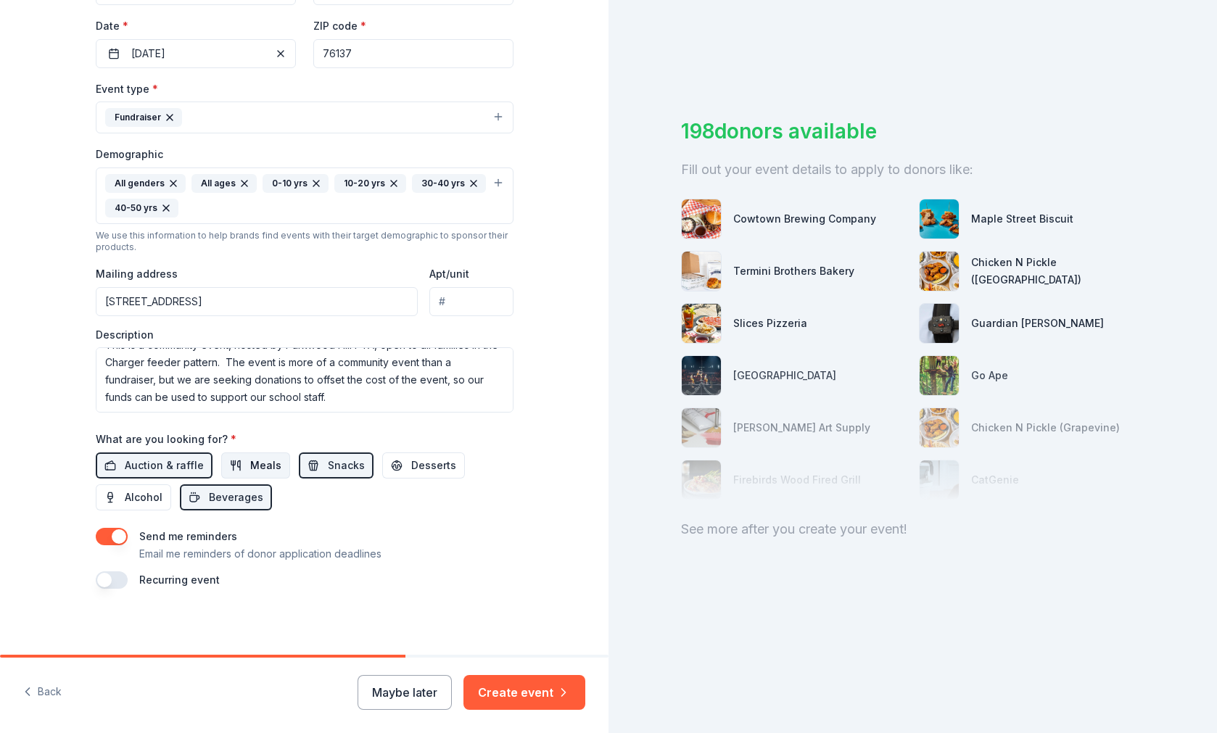
click at [244, 463] on button "Meals" at bounding box center [255, 466] width 69 height 26
click at [424, 466] on span "Desserts" at bounding box center [433, 465] width 45 height 17
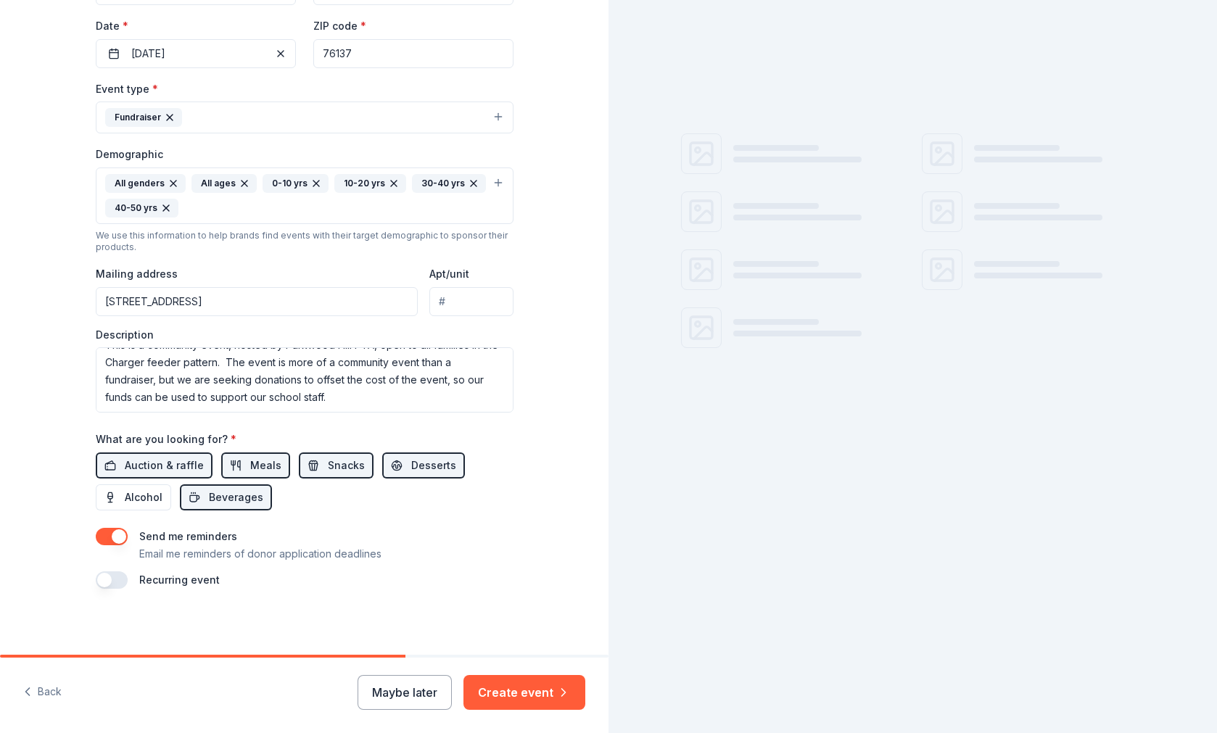
click at [522, 695] on button "Create event" at bounding box center [524, 692] width 122 height 35
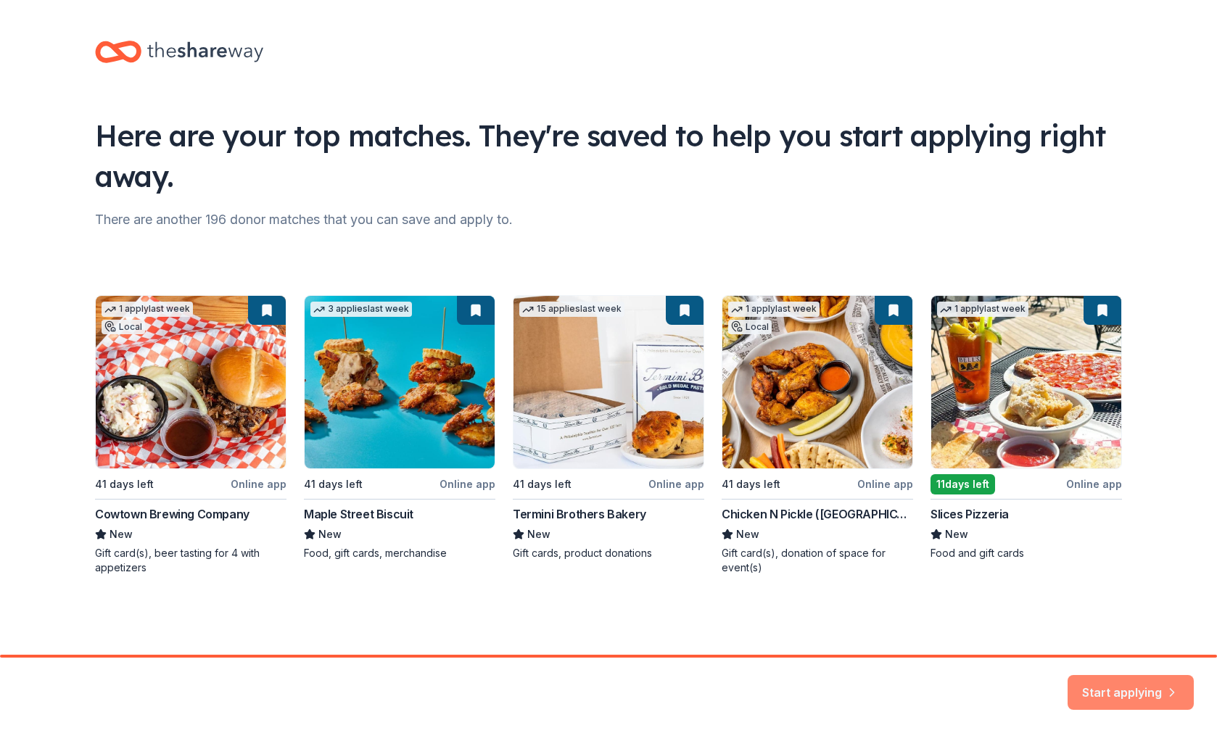
click at [1129, 689] on button "Start applying" at bounding box center [1131, 684] width 126 height 35
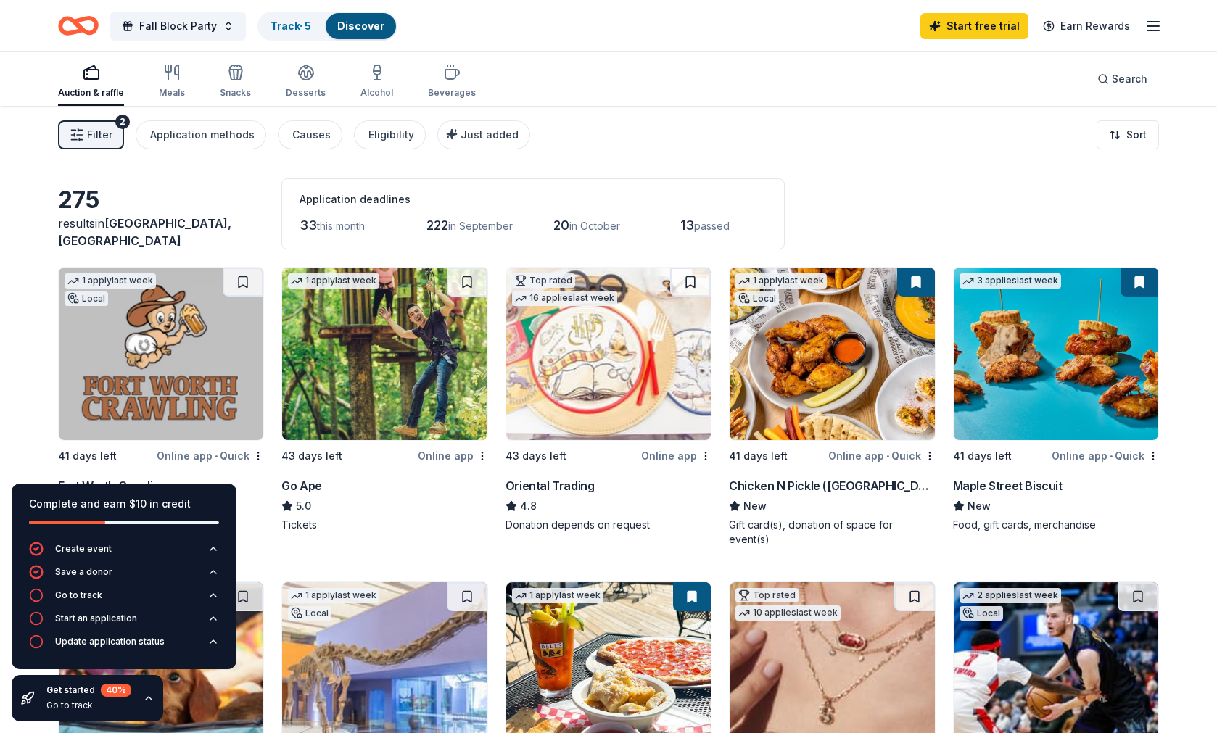
click at [467, 286] on button at bounding box center [467, 282] width 41 height 29
click at [644, 337] on img at bounding box center [608, 354] width 205 height 173
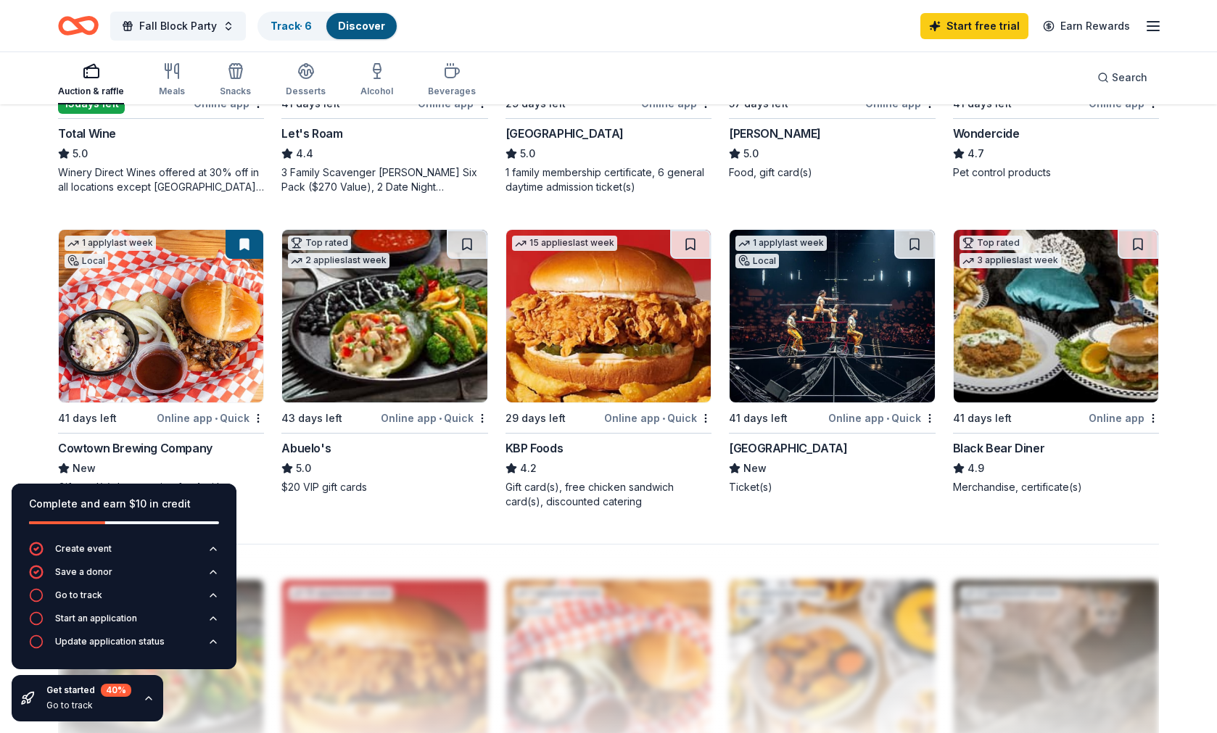
scroll to position [912, 0]
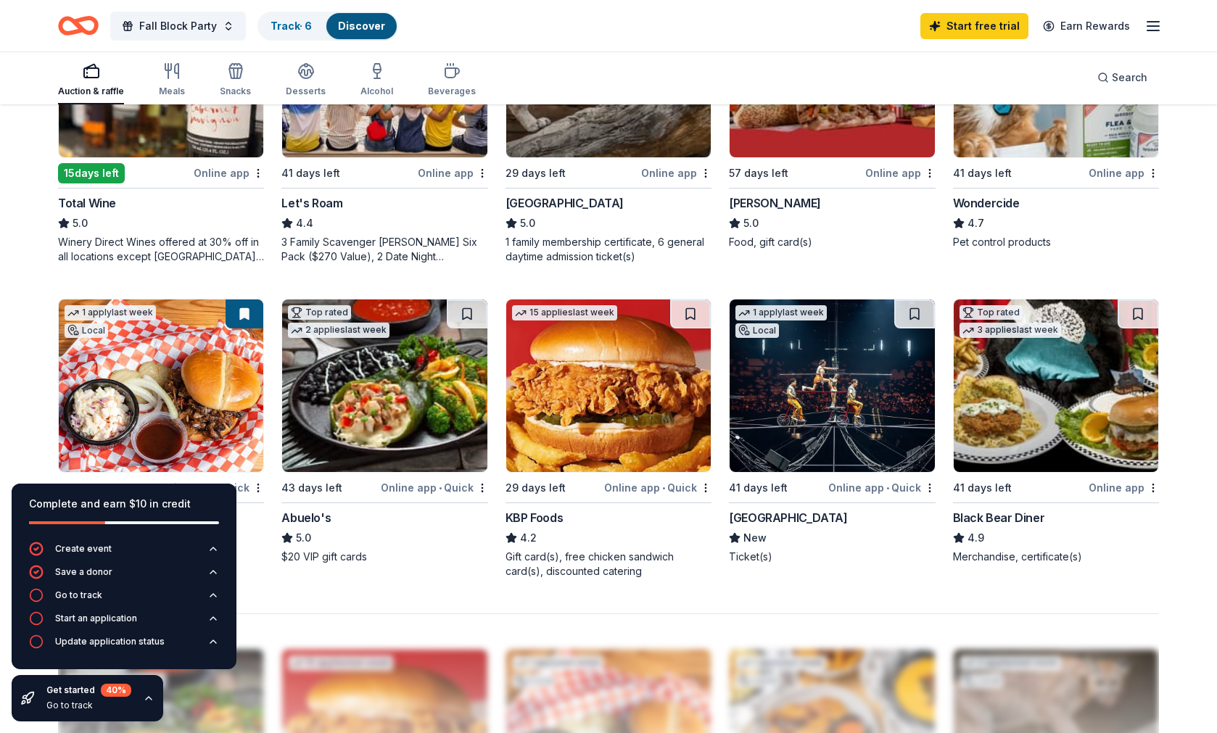
click at [892, 437] on img at bounding box center [832, 386] width 205 height 173
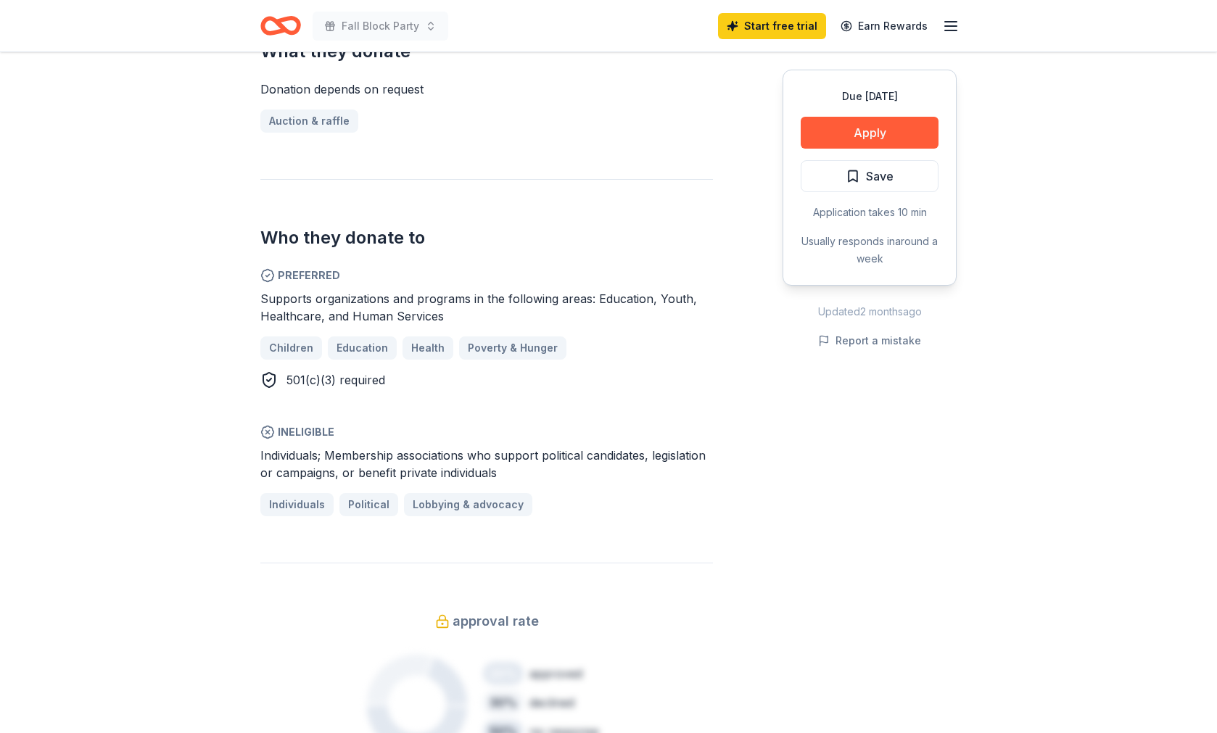
scroll to position [630, 0]
click at [860, 143] on button "Apply" at bounding box center [870, 133] width 138 height 32
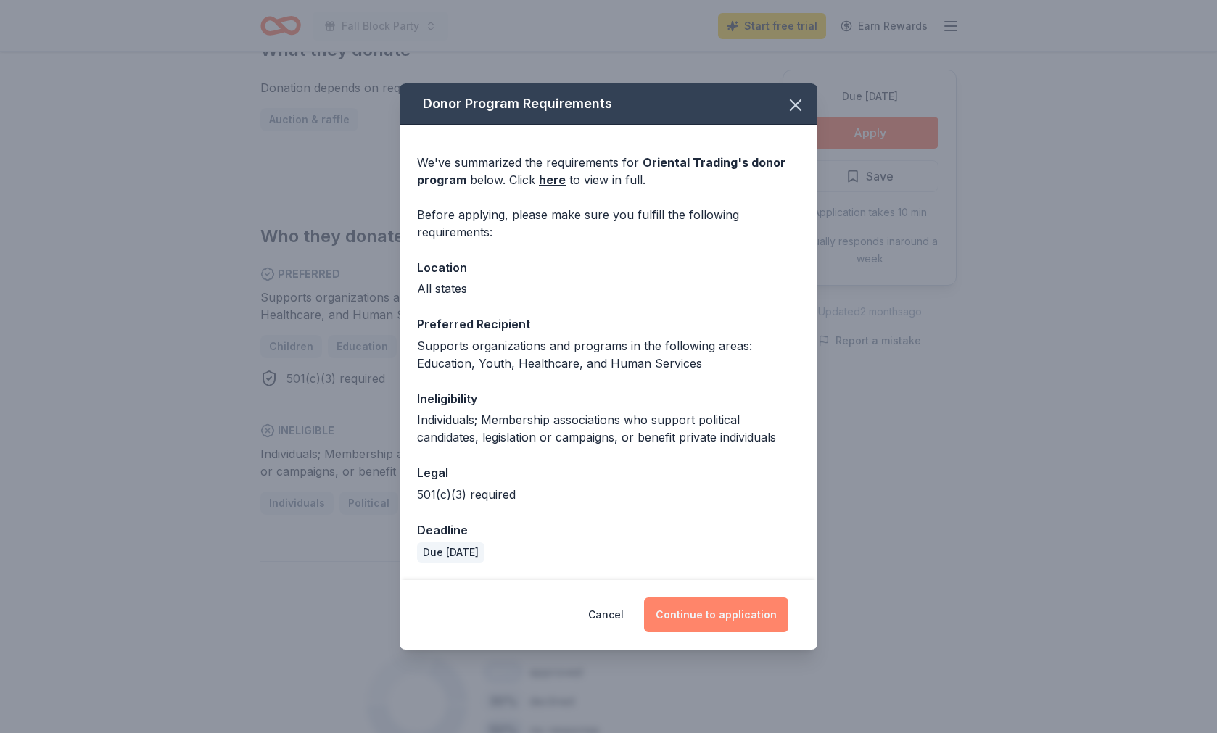
click at [717, 613] on button "Continue to application" at bounding box center [716, 615] width 144 height 35
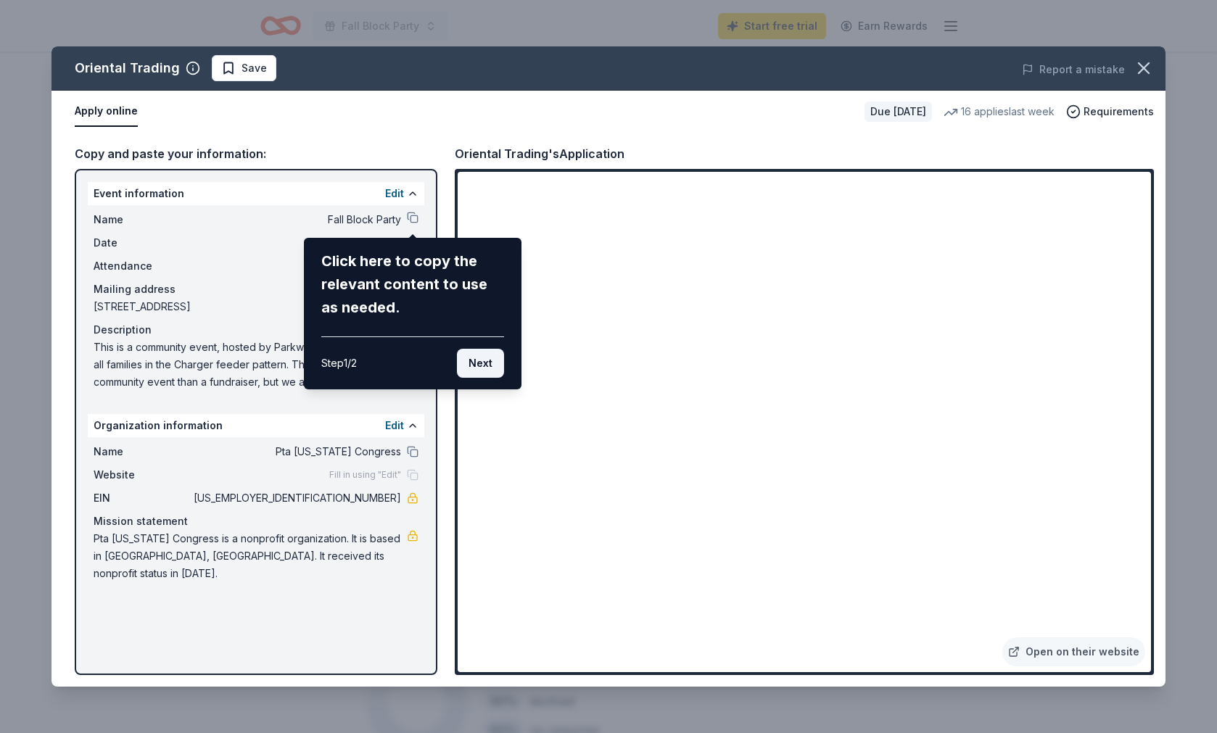
click at [485, 364] on button "Next" at bounding box center [480, 363] width 47 height 29
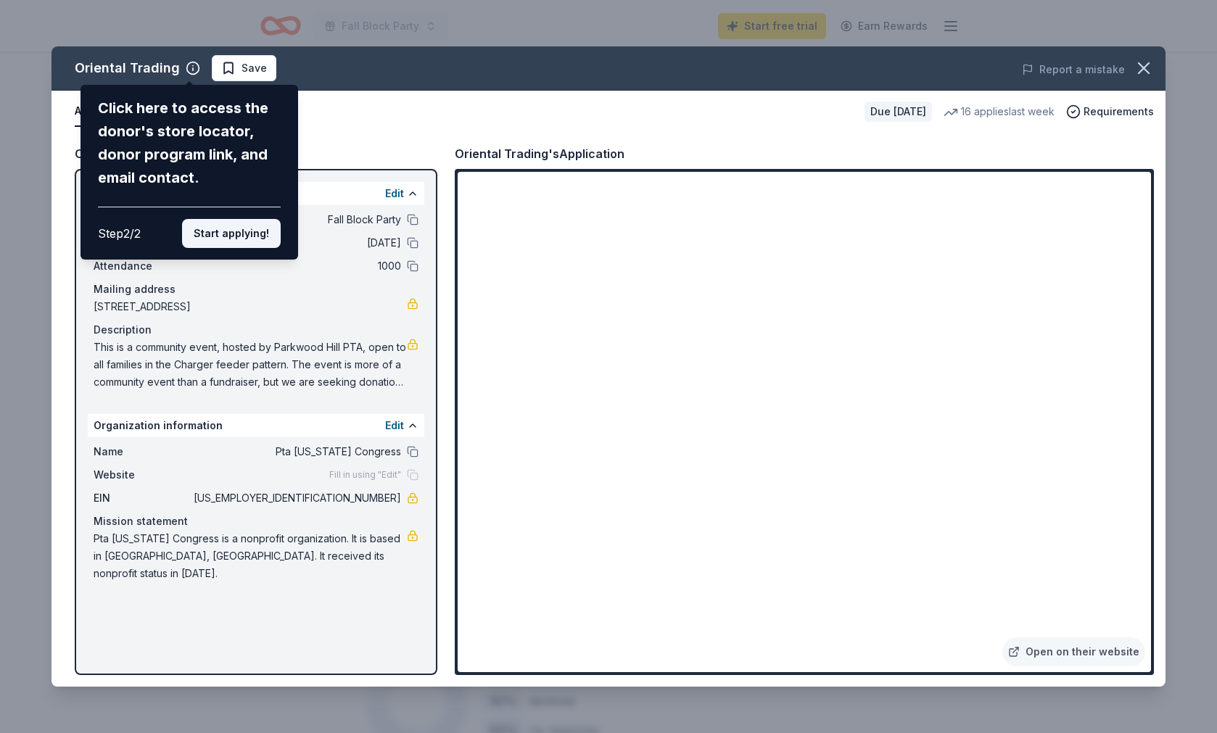
click at [260, 219] on button "Start applying!" at bounding box center [231, 233] width 99 height 29
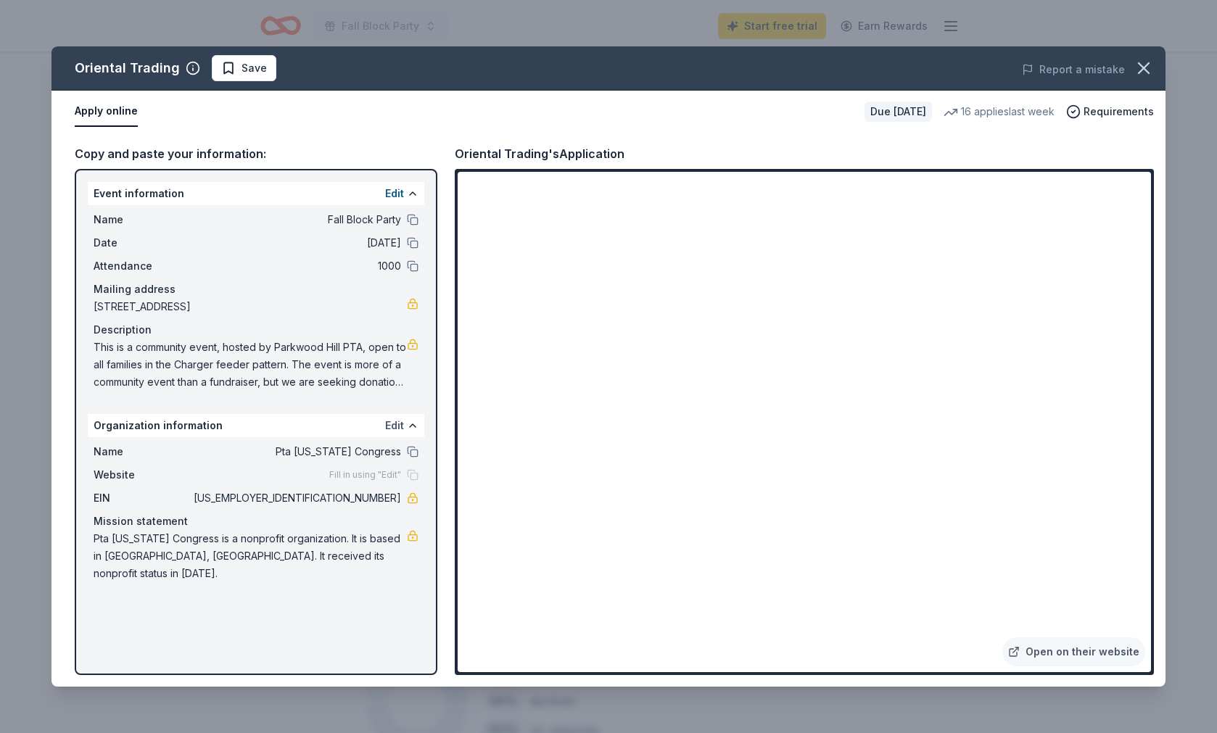
click at [397, 424] on button "Edit" at bounding box center [394, 425] width 19 height 17
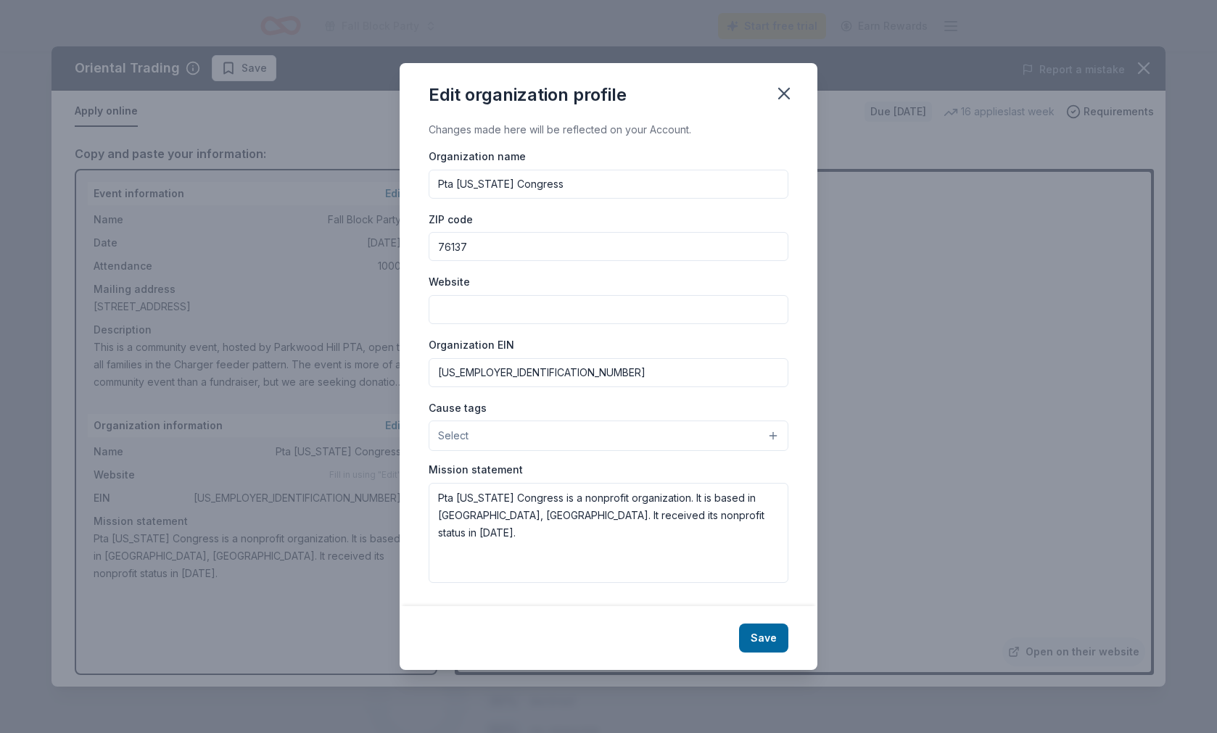
drag, startPoint x: 437, startPoint y: 184, endPoint x: 539, endPoint y: 200, distance: 103.5
click at [437, 184] on input "Pta [US_STATE] Congress" at bounding box center [609, 184] width 360 height 29
drag, startPoint x: 707, startPoint y: 181, endPoint x: 614, endPoint y: 186, distance: 93.7
click at [613, 186] on input "Parkwood Hill Intermediate School Pta Texas Congress" at bounding box center [609, 184] width 360 height 29
type input "Parkwood Hill Intermediate School PTA"
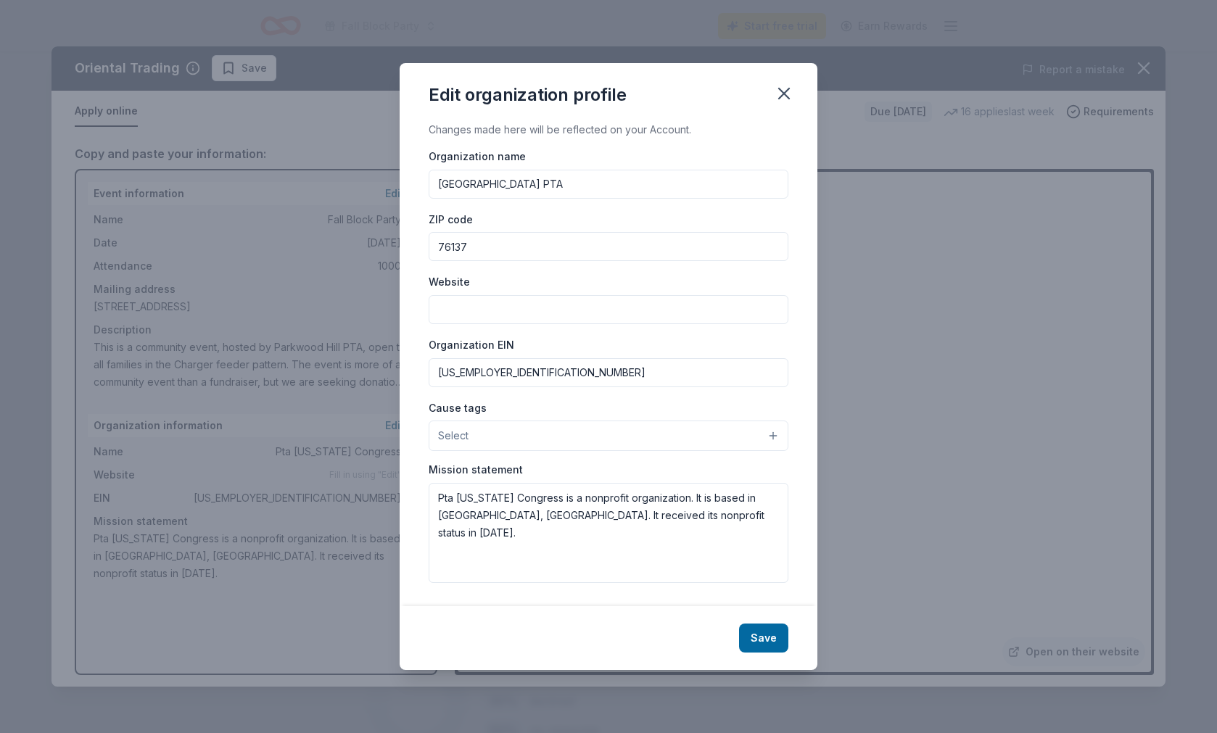
click at [735, 432] on button "Select" at bounding box center [609, 436] width 360 height 30
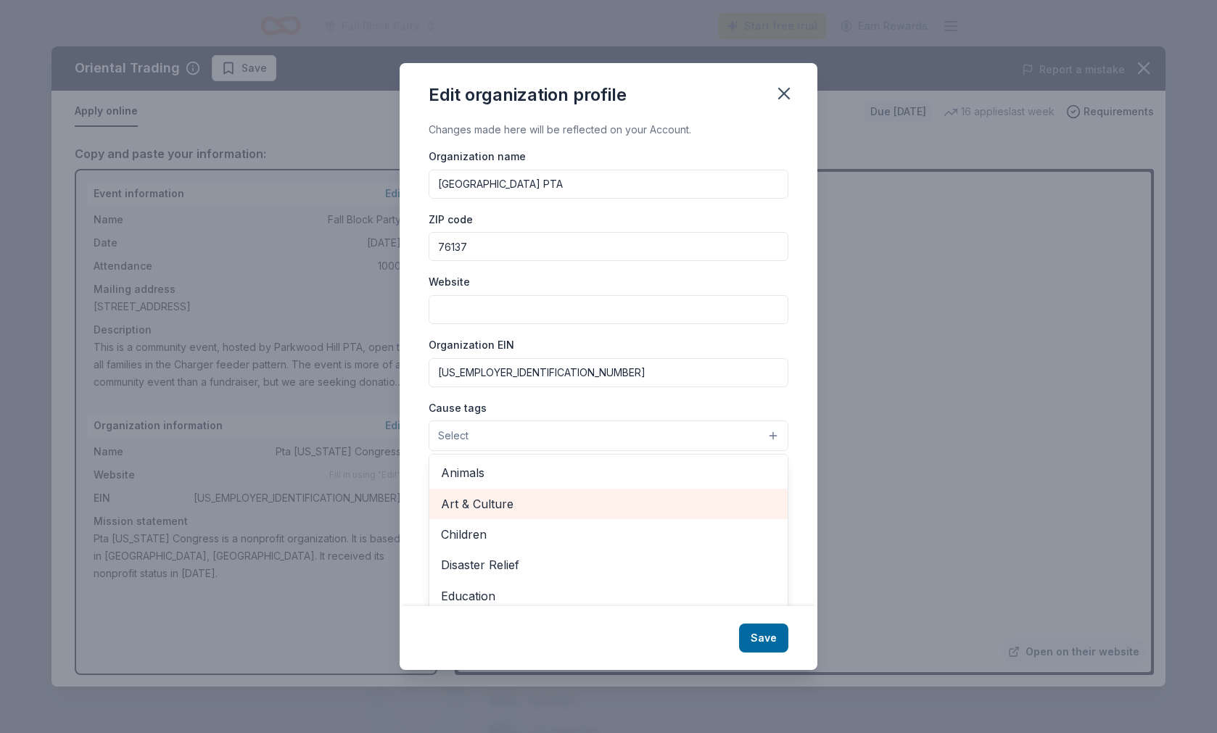
scroll to position [25, 0]
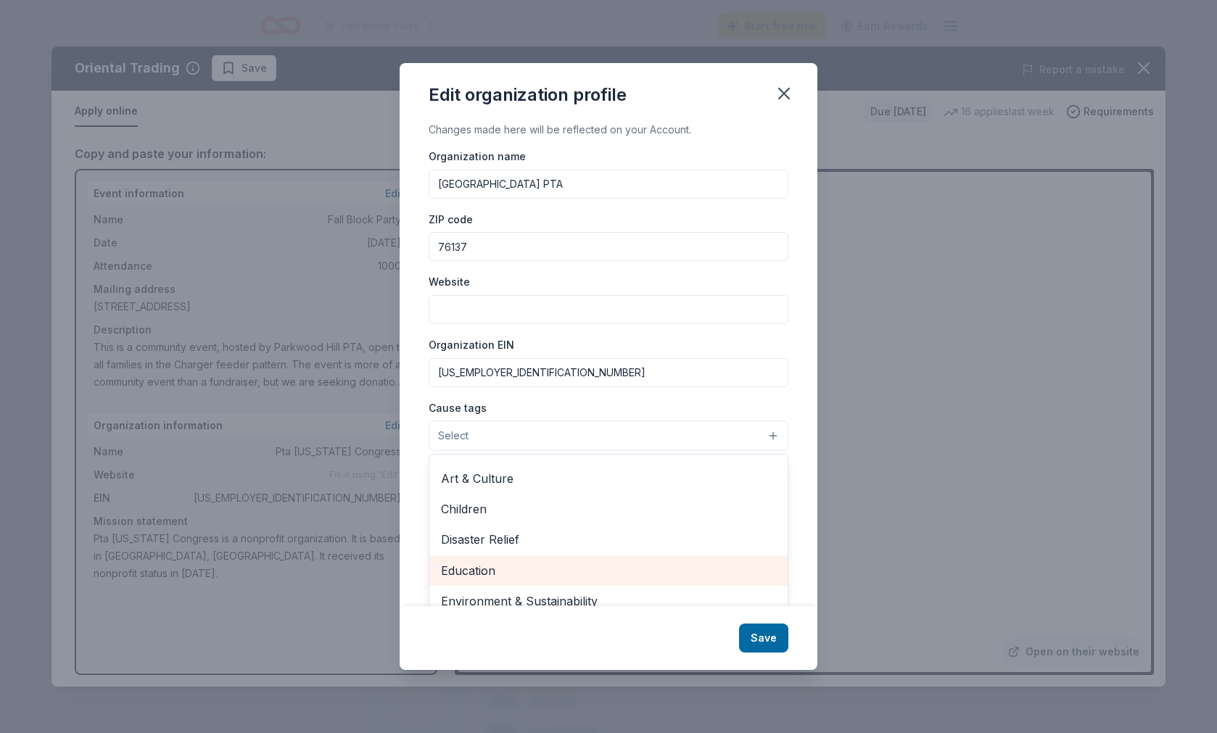
click at [543, 561] on span "Education" at bounding box center [608, 570] width 335 height 19
click at [651, 398] on div "Cause tags Education Animals Art & Culture Children Disaster Relief Environment…" at bounding box center [609, 425] width 360 height 54
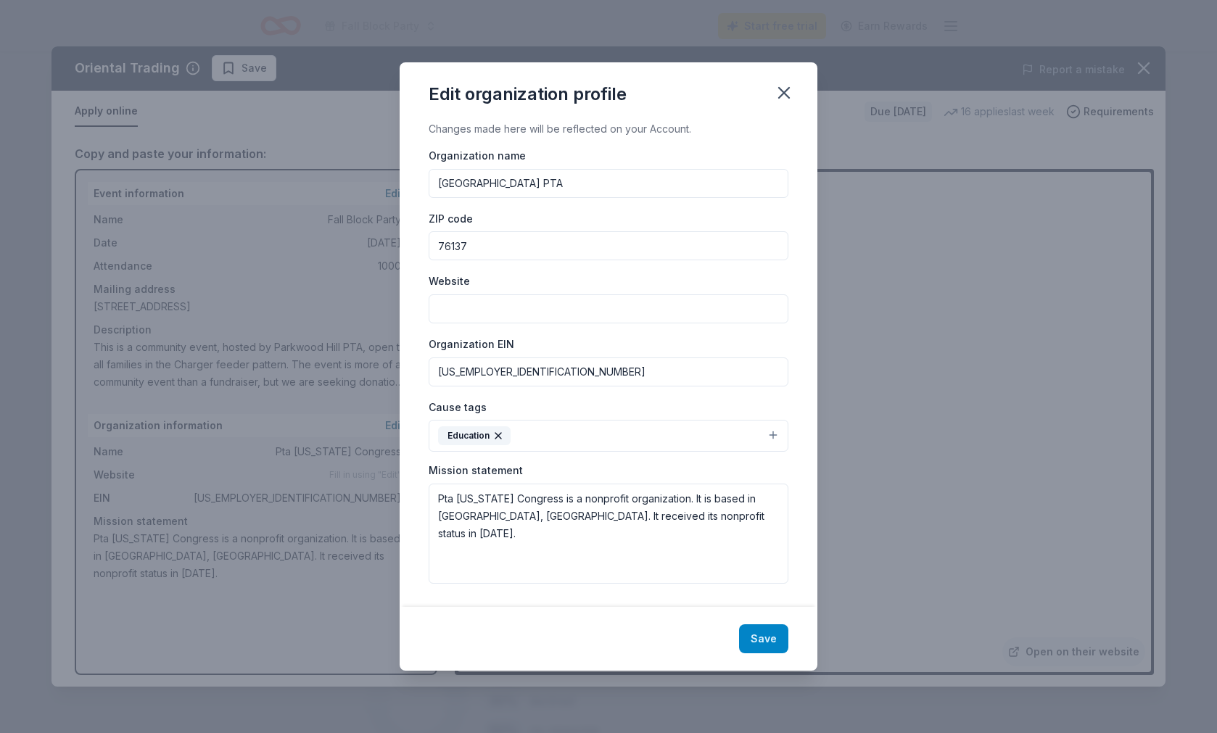
click at [752, 644] on button "Save" at bounding box center [763, 639] width 49 height 29
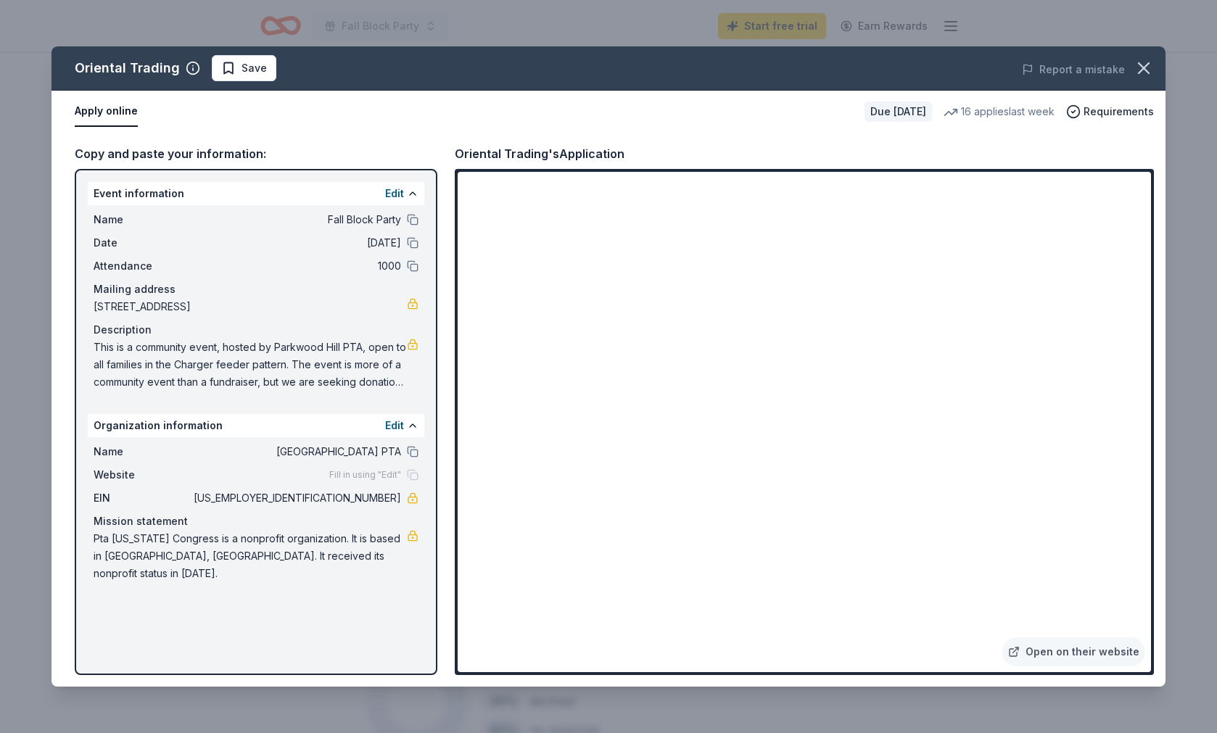
click at [413, 219] on button at bounding box center [413, 220] width 12 height 12
click at [1141, 63] on icon "button" at bounding box center [1144, 68] width 20 height 20
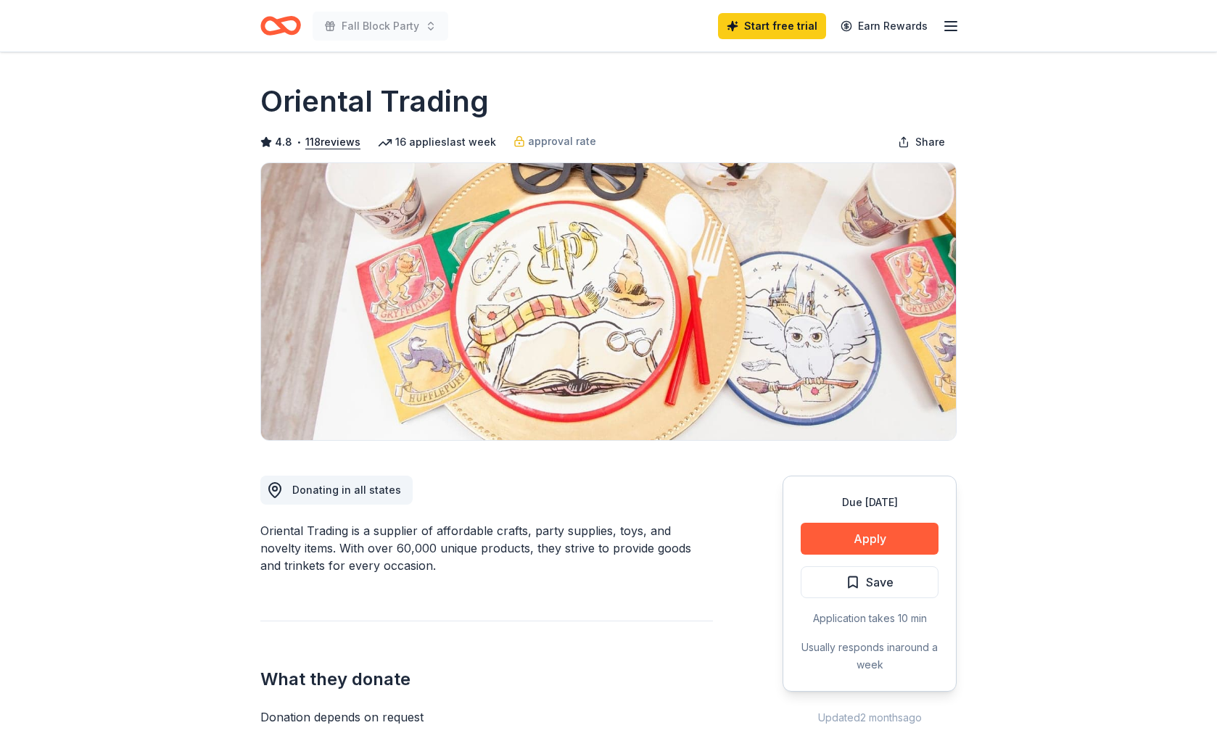
scroll to position [0, 0]
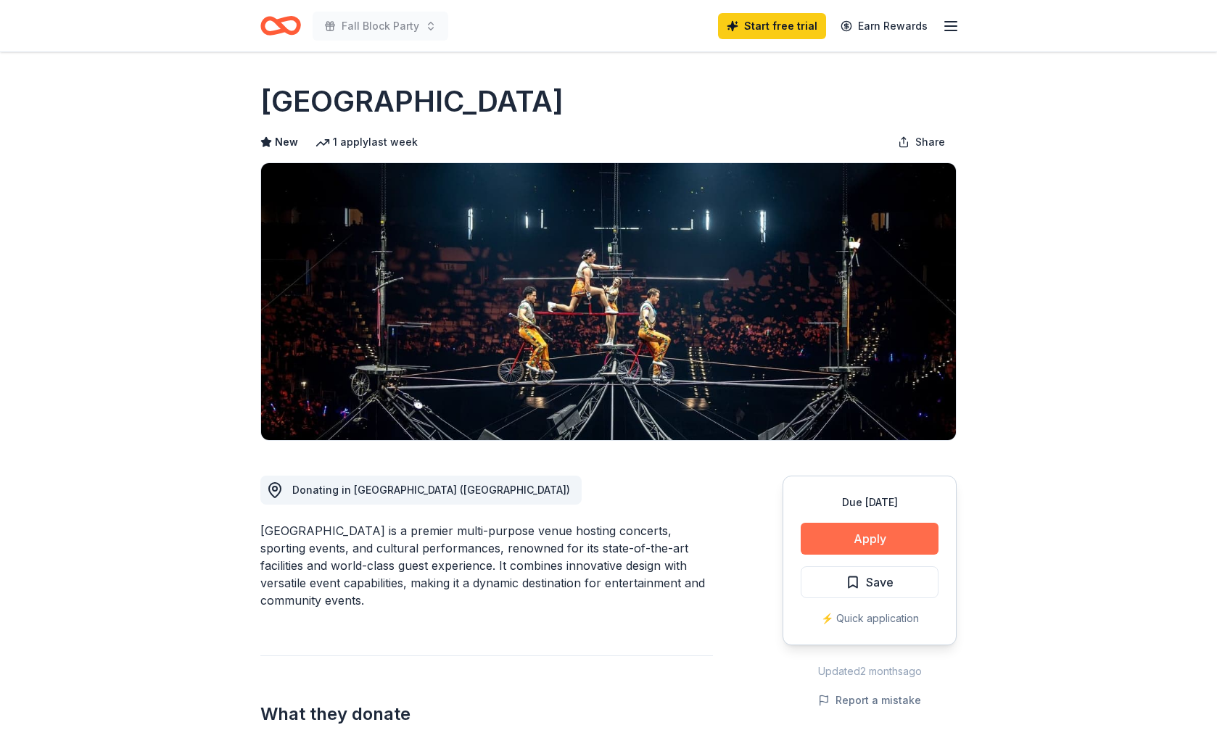
click at [886, 546] on button "Apply" at bounding box center [870, 539] width 138 height 32
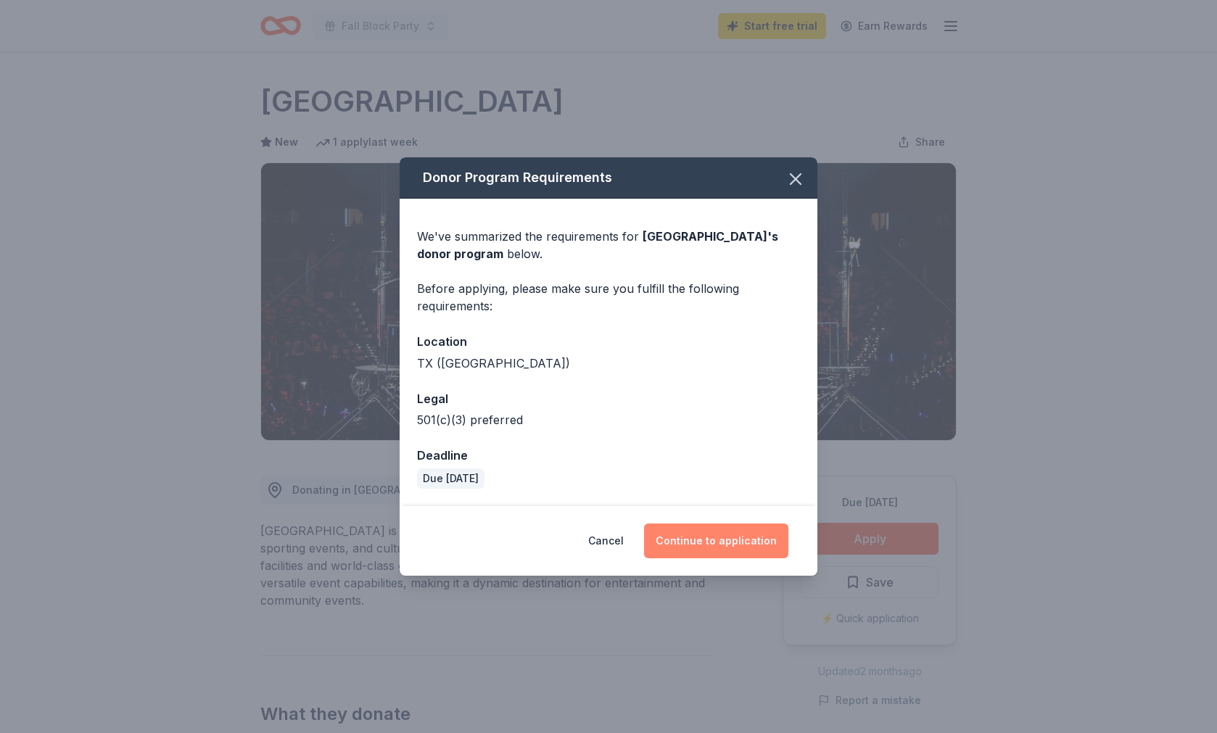
click at [738, 547] on button "Continue to application" at bounding box center [716, 541] width 144 height 35
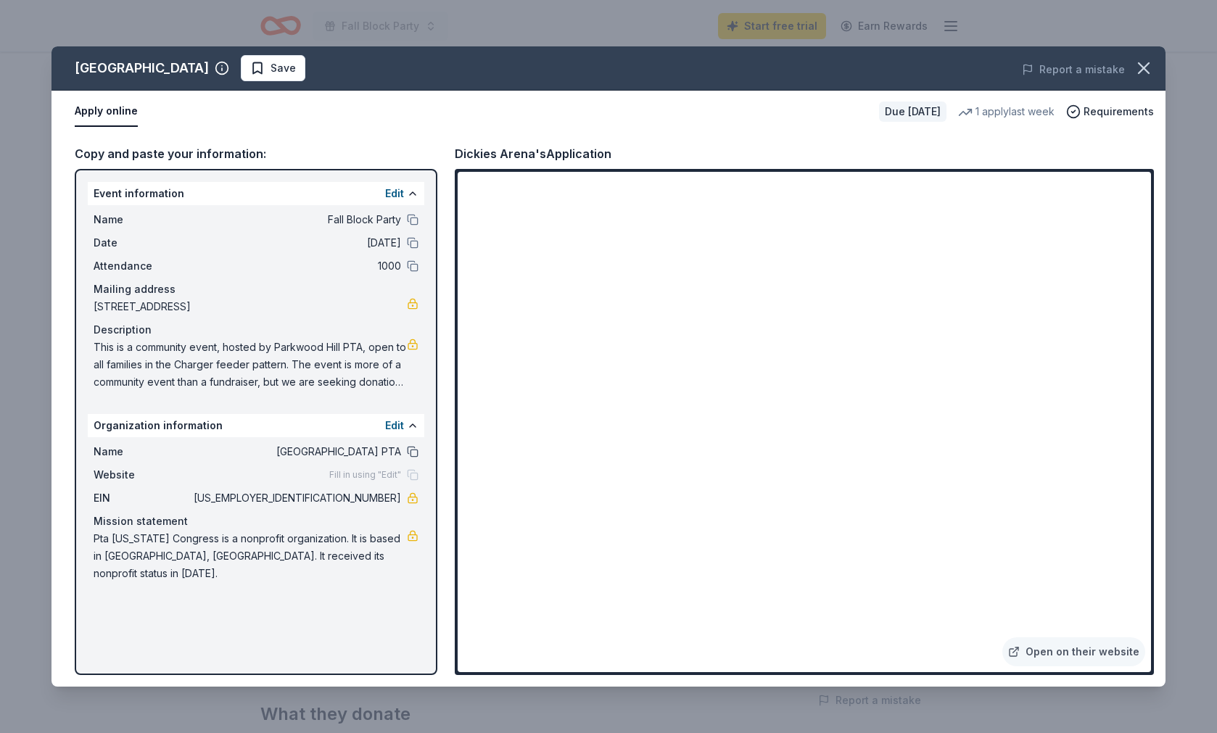
click at [413, 452] on button at bounding box center [413, 452] width 12 height 12
